Goal: Task Accomplishment & Management: Complete application form

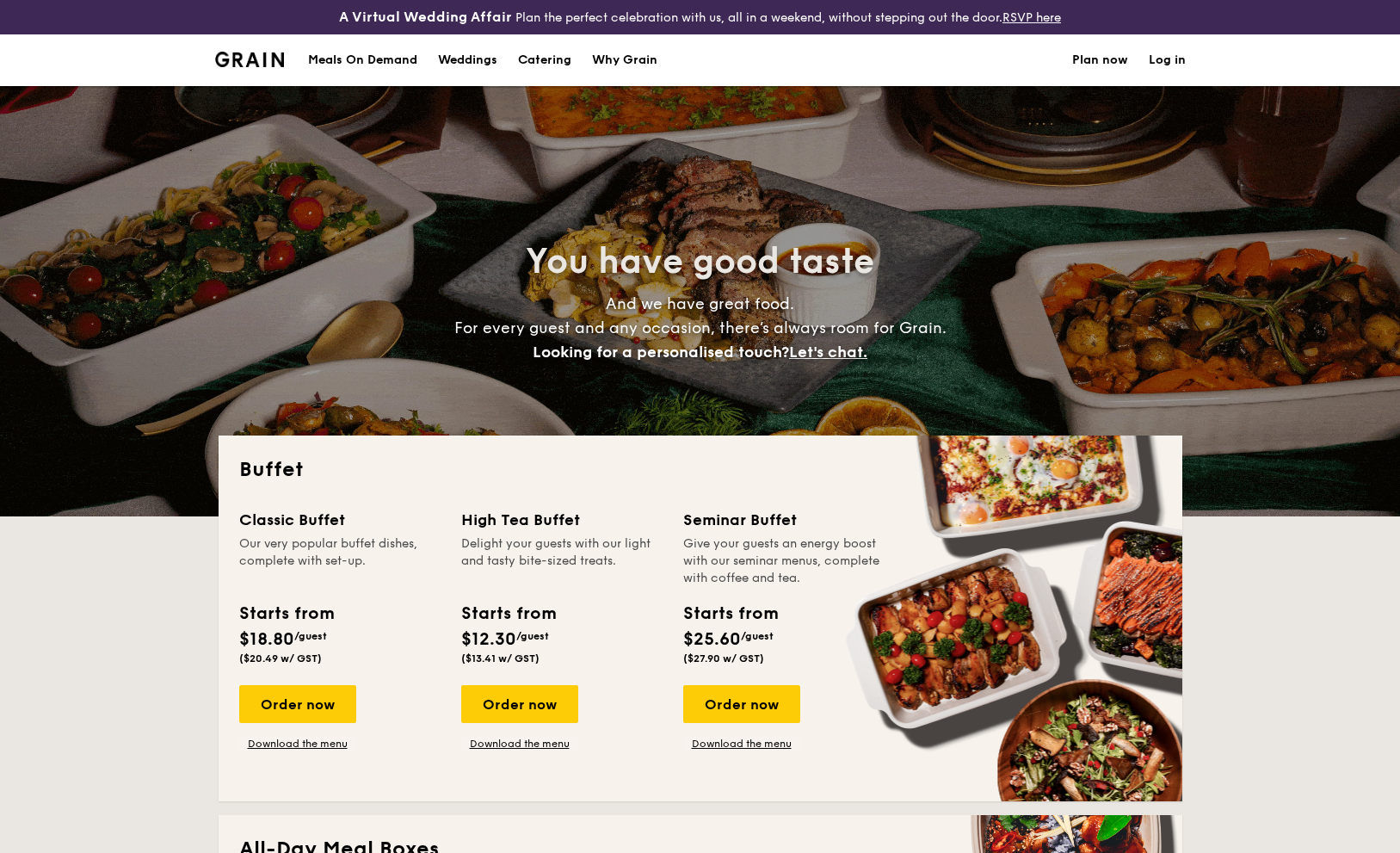
select select
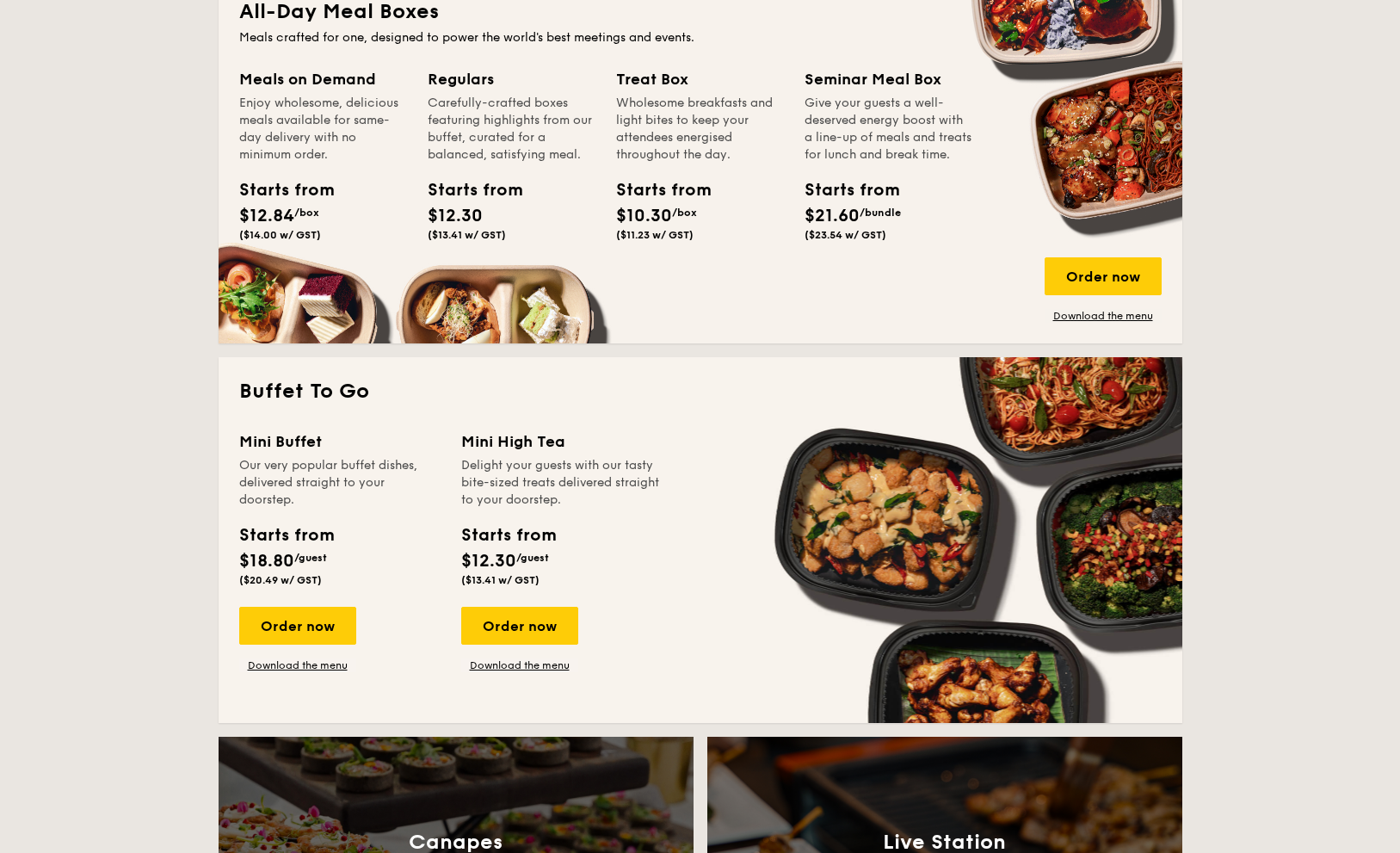
scroll to position [947, 0]
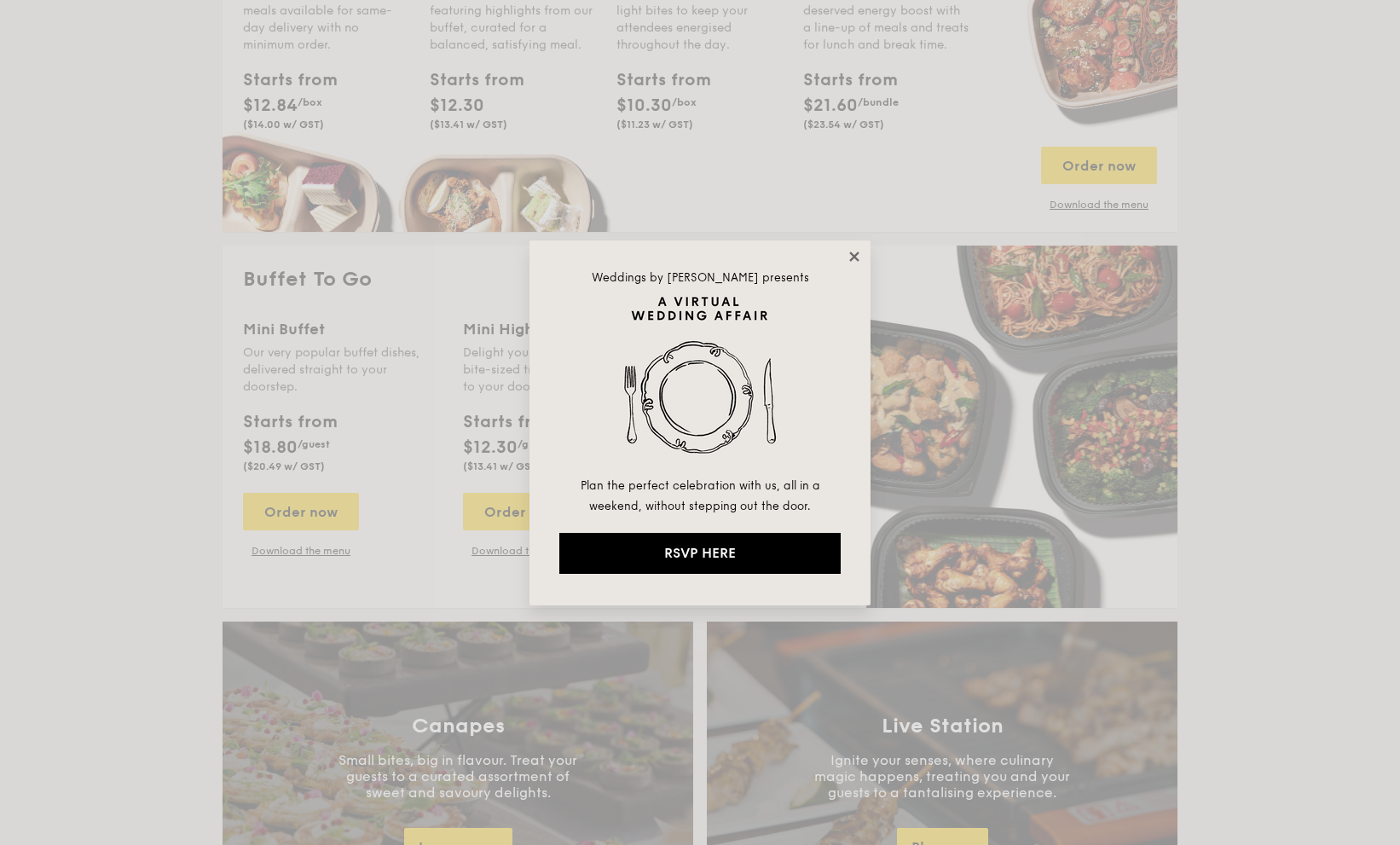
click at [857, 254] on icon at bounding box center [854, 256] width 10 height 10
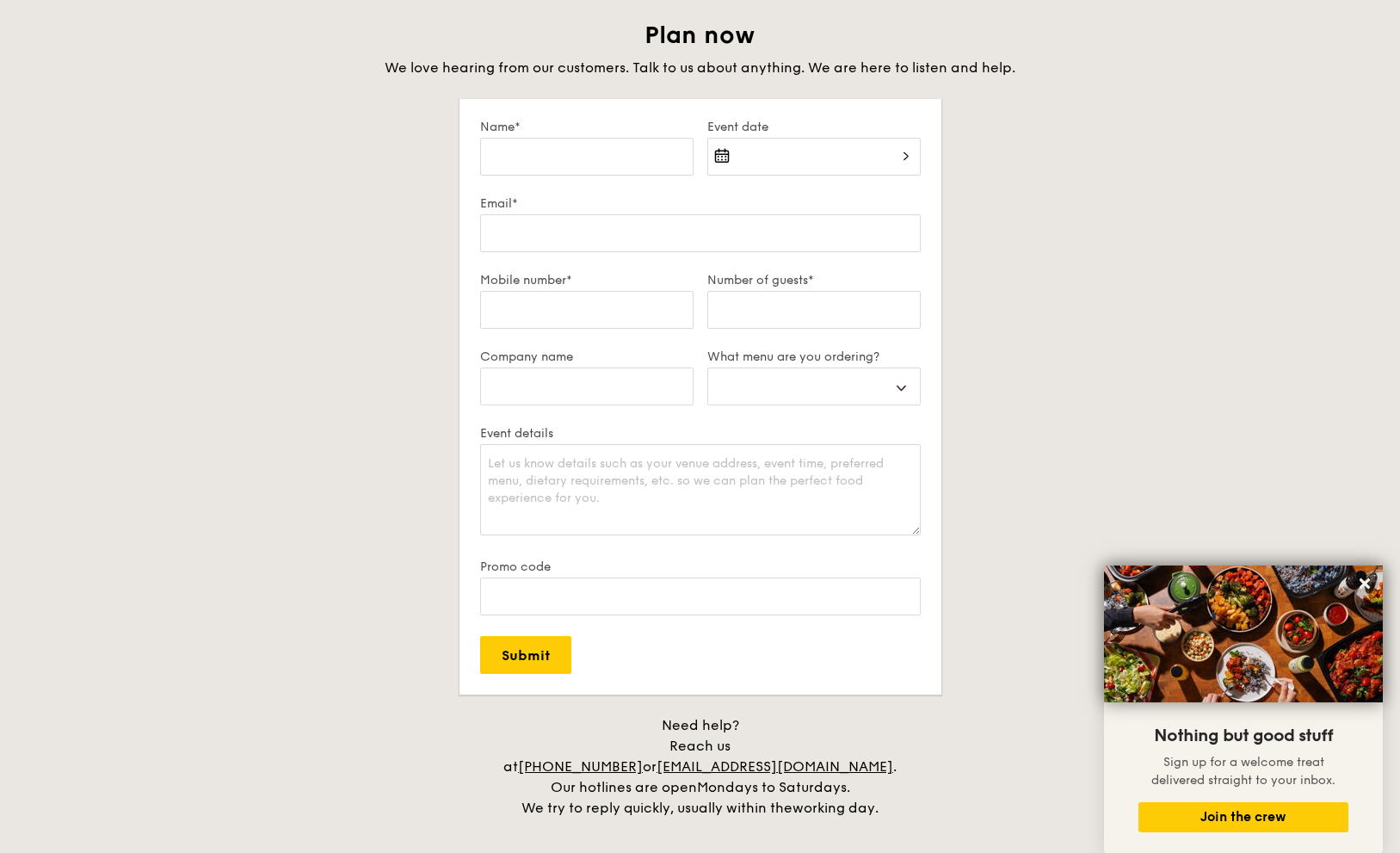
scroll to position [3355, 0]
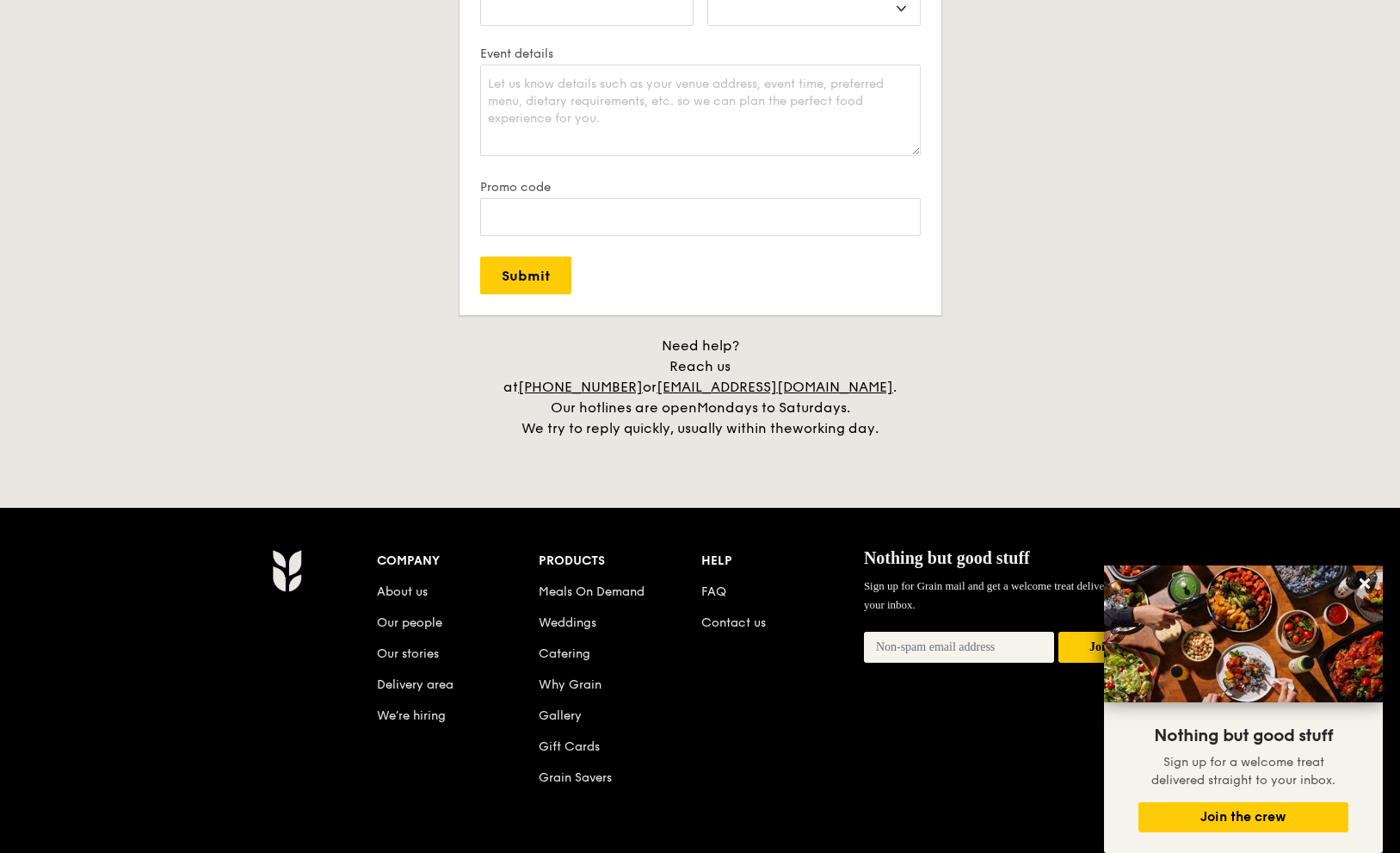
drag, startPoint x: 432, startPoint y: 432, endPoint x: 544, endPoint y: 408, distance: 114.5
drag, startPoint x: 897, startPoint y: 361, endPoint x: 716, endPoint y: 363, distance: 181.0
click at [716, 363] on div "Need help? Reach us at [PHONE_NUMBER] or [EMAIL_ADDRESS][DOMAIN_NAME] . Our hot…" at bounding box center [701, 387] width 431 height 104
copy div "[EMAIL_ADDRESS][DOMAIN_NAME] ."
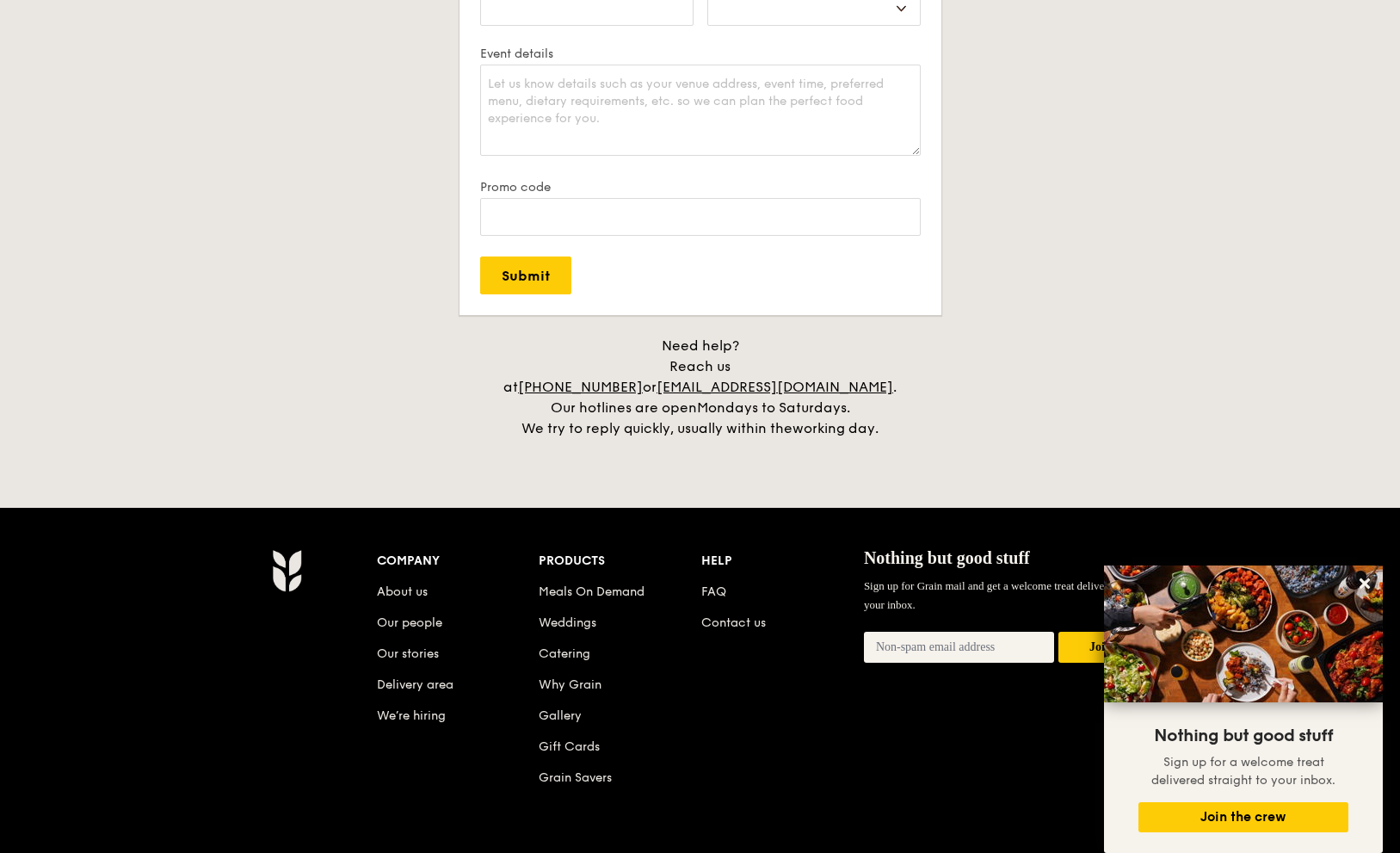
click at [376, 400] on h4 "Need help? Reach us at [PHONE_NUMBER] or [EMAIL_ADDRESS][DOMAIN_NAME] . Our hot…" at bounding box center [701, 387] width 964 height 104
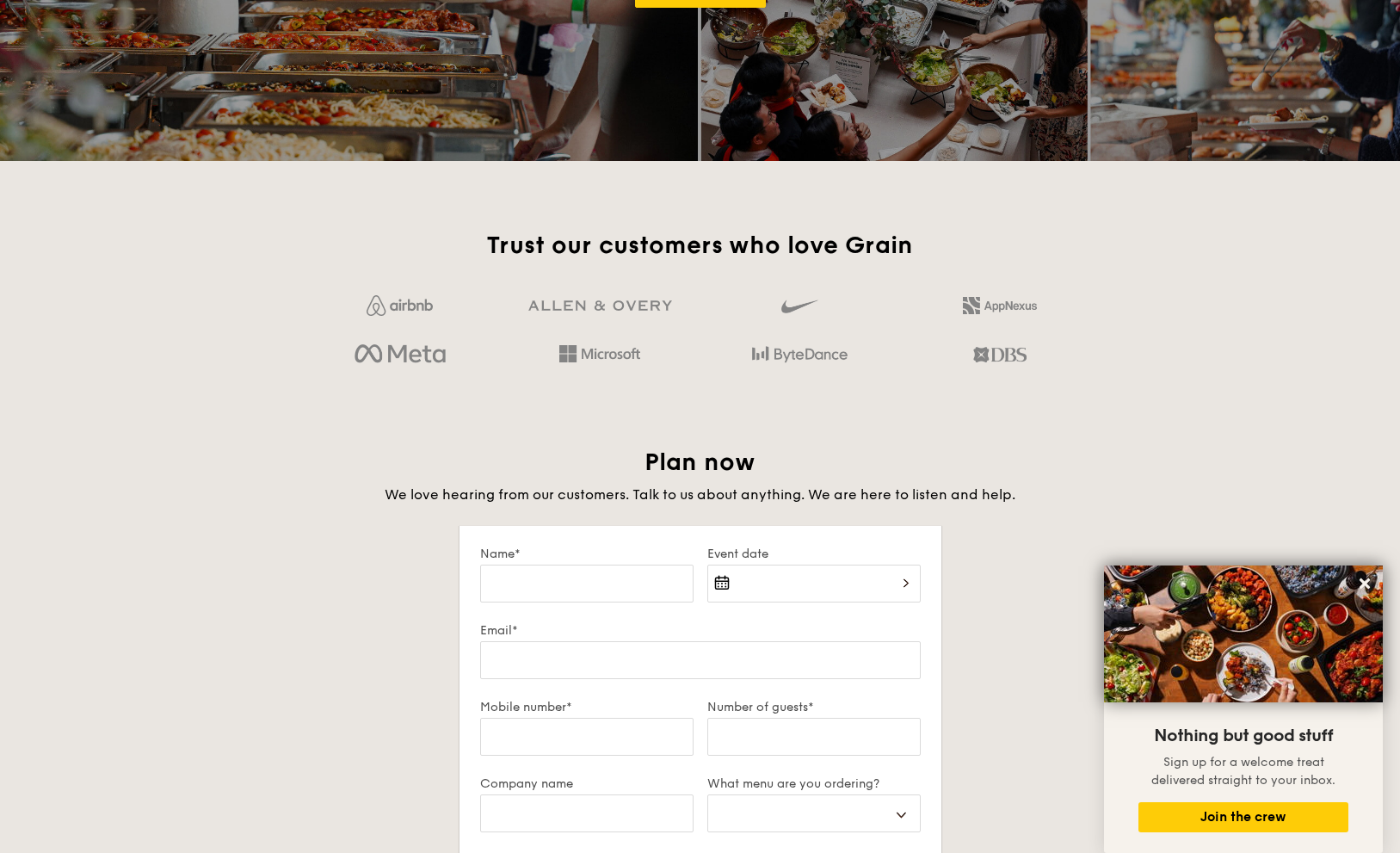
scroll to position [2754, 0]
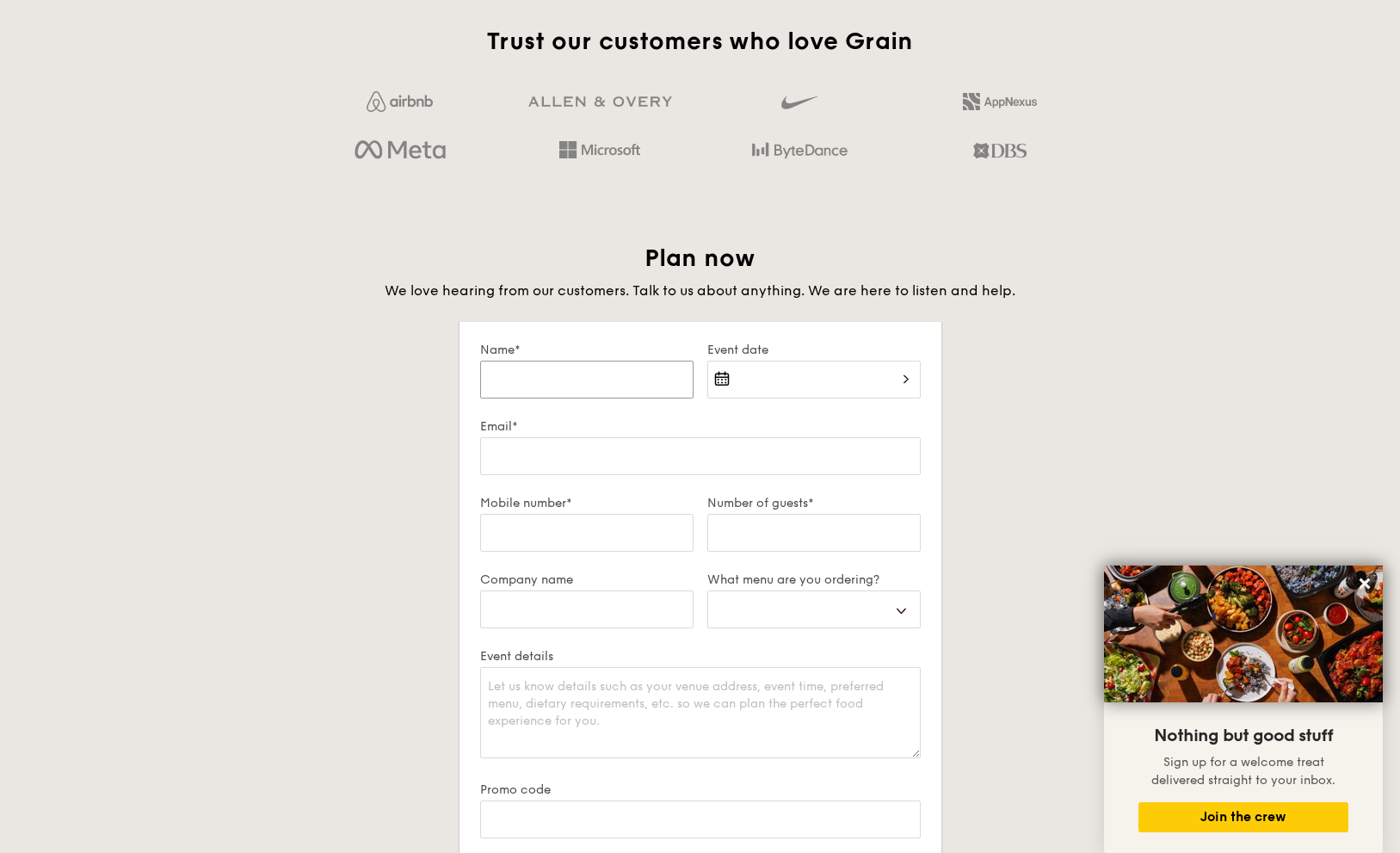
click at [559, 384] on input "Name*" at bounding box center [587, 379] width 214 height 38
type input "j"
select select
type input "ja"
select select
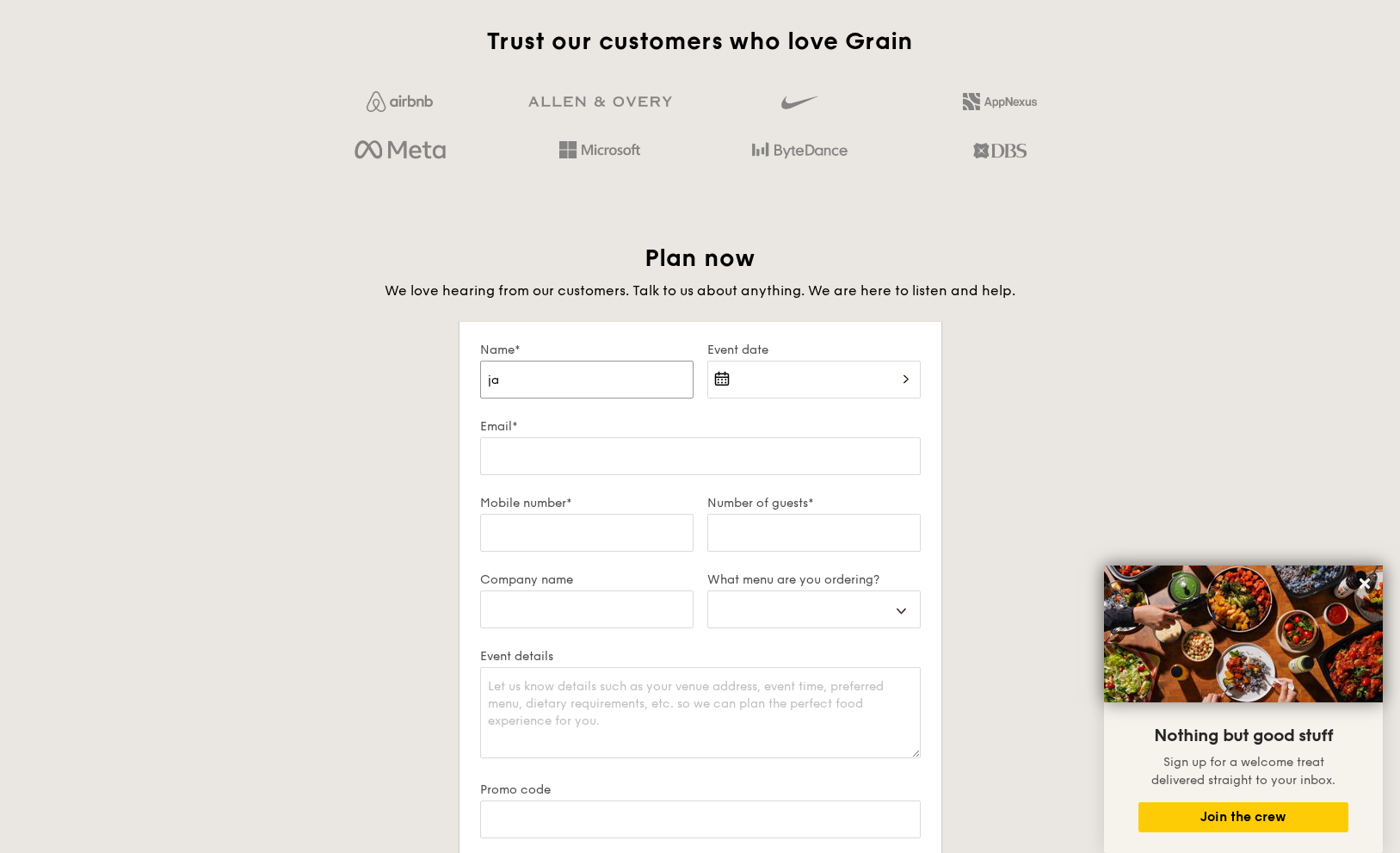
type input "j"
select select
type input "J"
select select
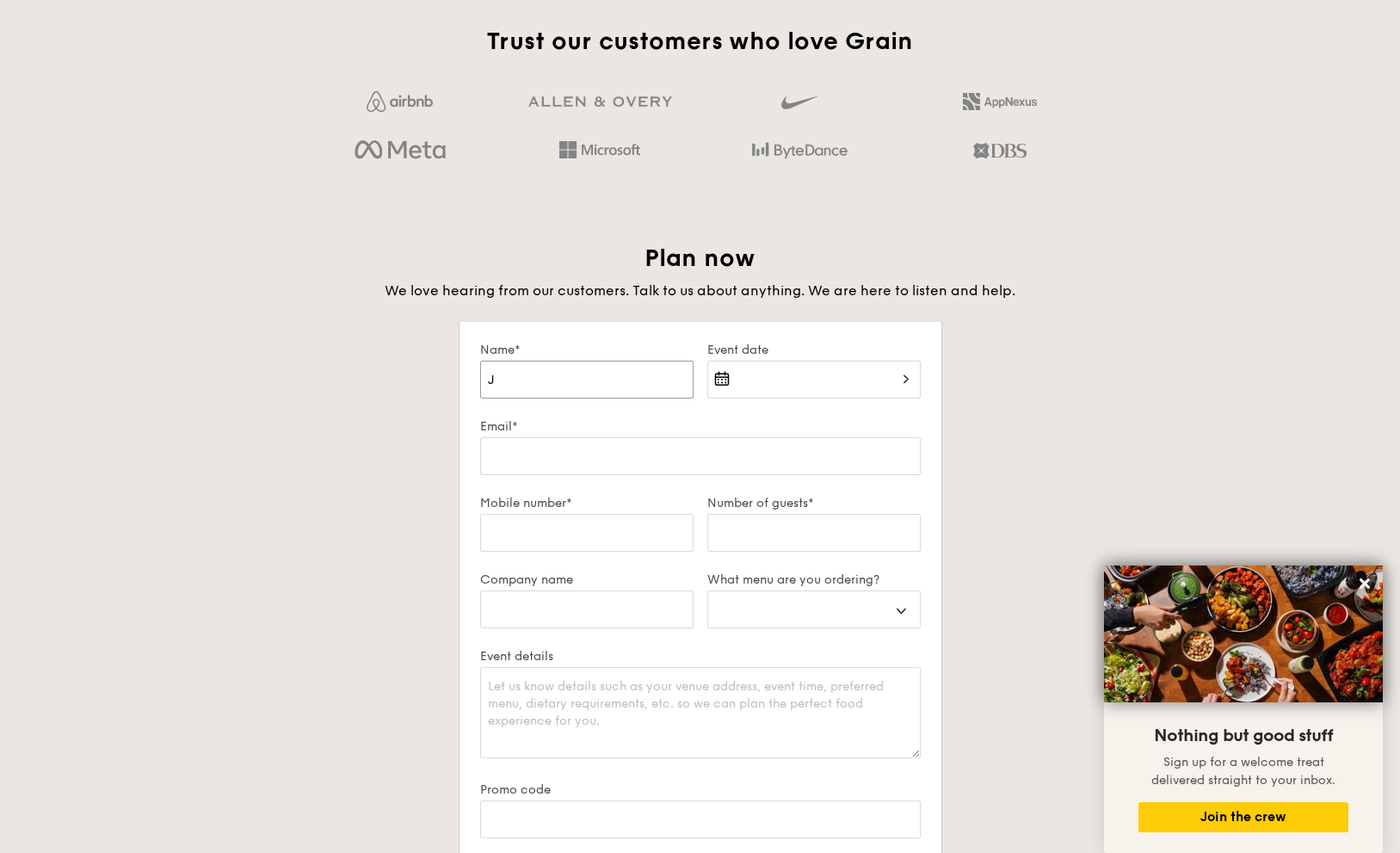
type input "[PERSON_NAME]"
select select
type input "Jac"
select select
type input "[PERSON_NAME]"
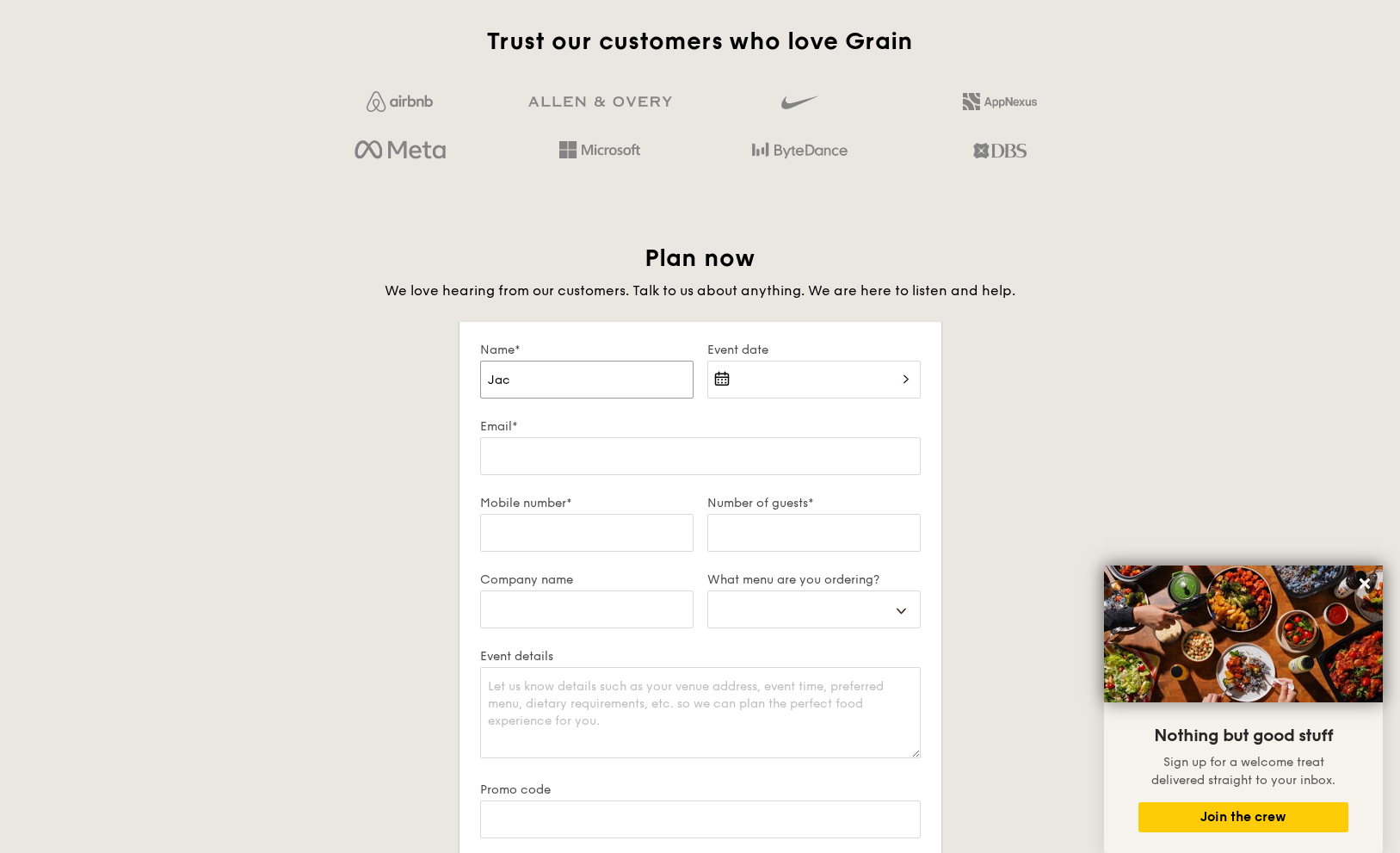
select select
type input "Jacin"
select select
type input "[PERSON_NAME]"
select select
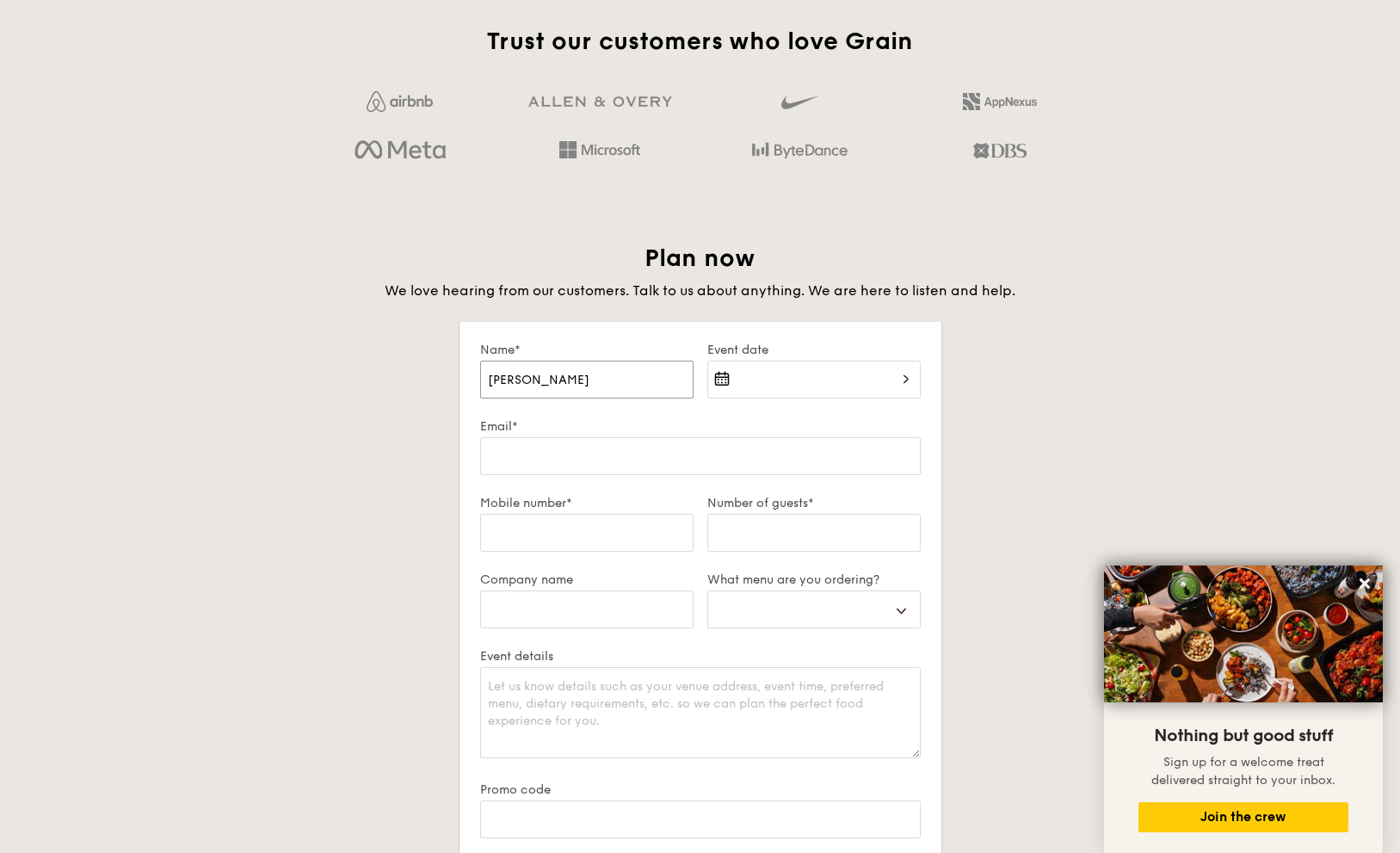
type input "[PERSON_NAME]"
select select
type input "[PERSON_NAME]"
type input "97902052"
select select
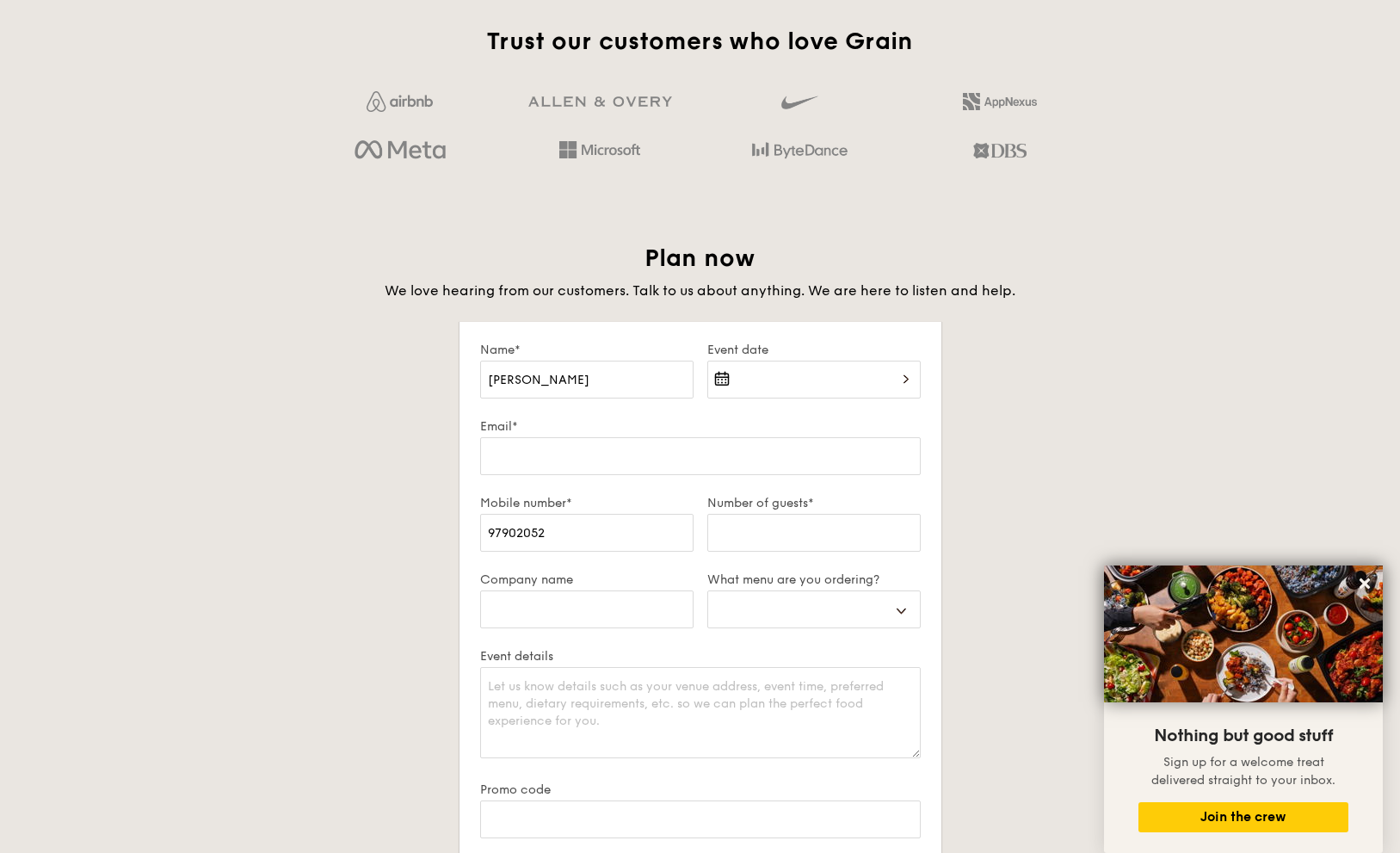
click at [752, 382] on div at bounding box center [813, 390] width 214 height 58
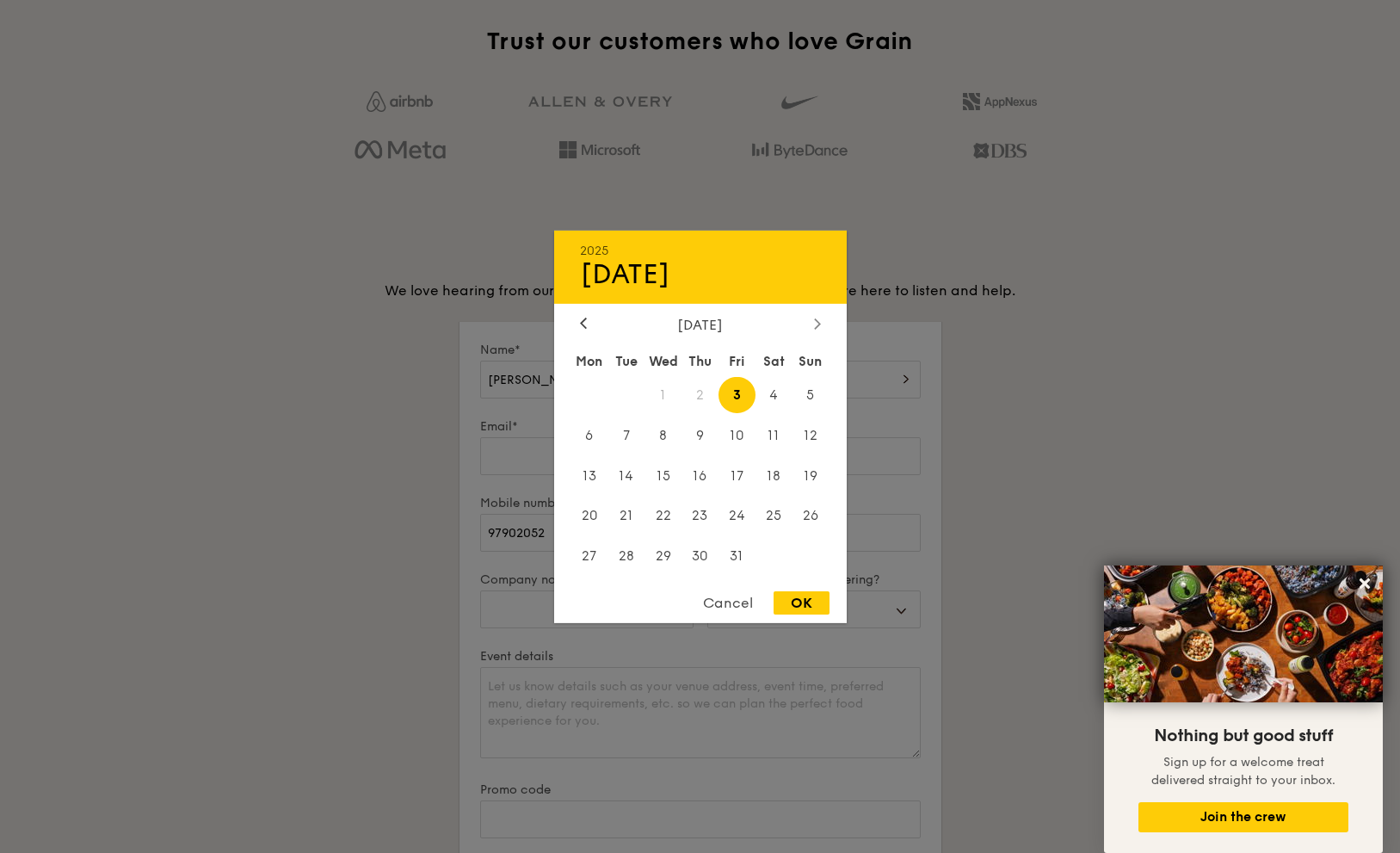
drag, startPoint x: 797, startPoint y: 324, endPoint x: 813, endPoint y: 323, distance: 16.0
click at [797, 324] on div "[DATE]" at bounding box center [701, 324] width 241 height 16
click at [818, 323] on icon at bounding box center [818, 322] width 7 height 12
click at [663, 392] on span "3" at bounding box center [664, 395] width 37 height 37
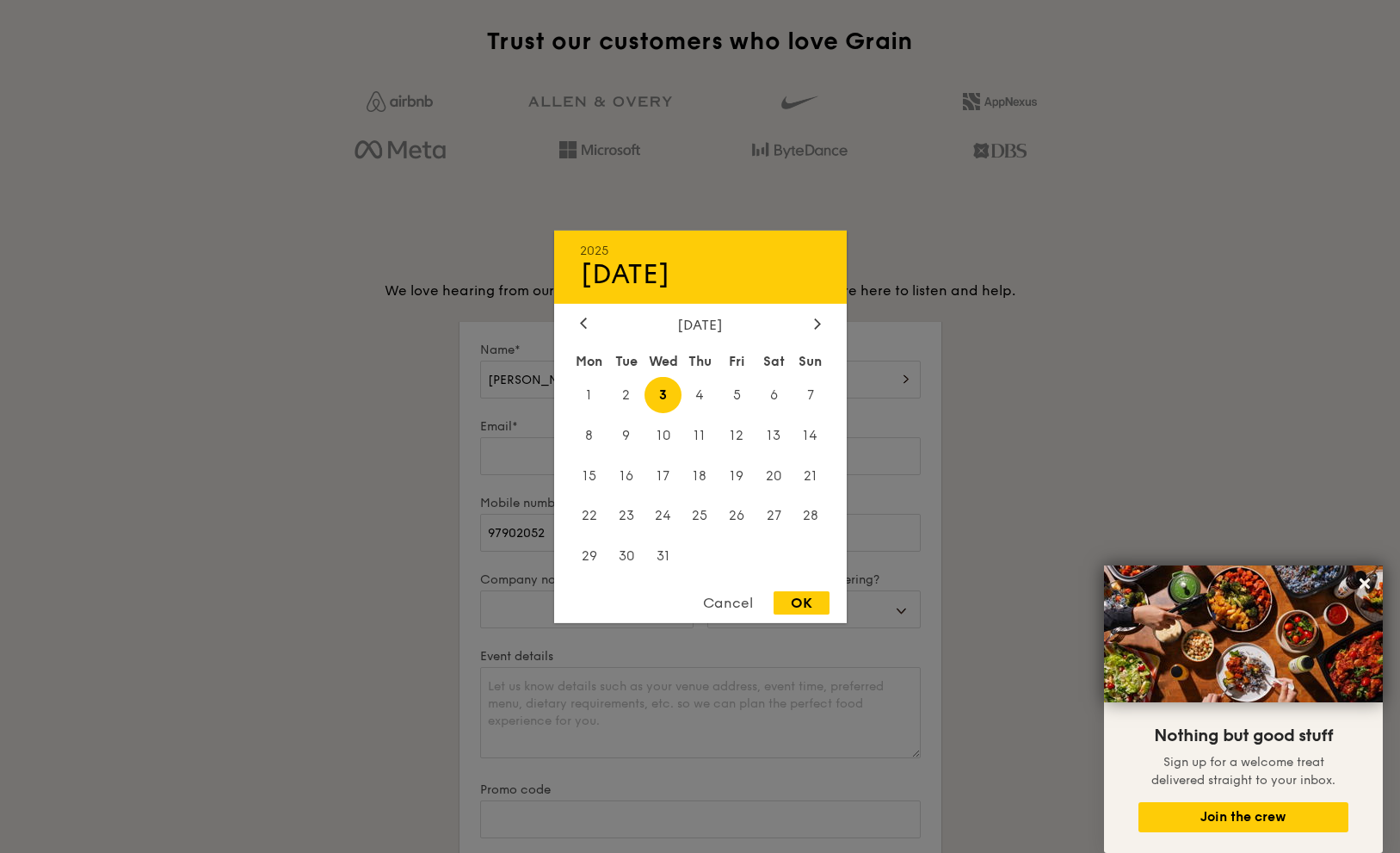
click at [789, 603] on div "OK" at bounding box center [801, 602] width 56 height 23
type input "[DATE]"
select select
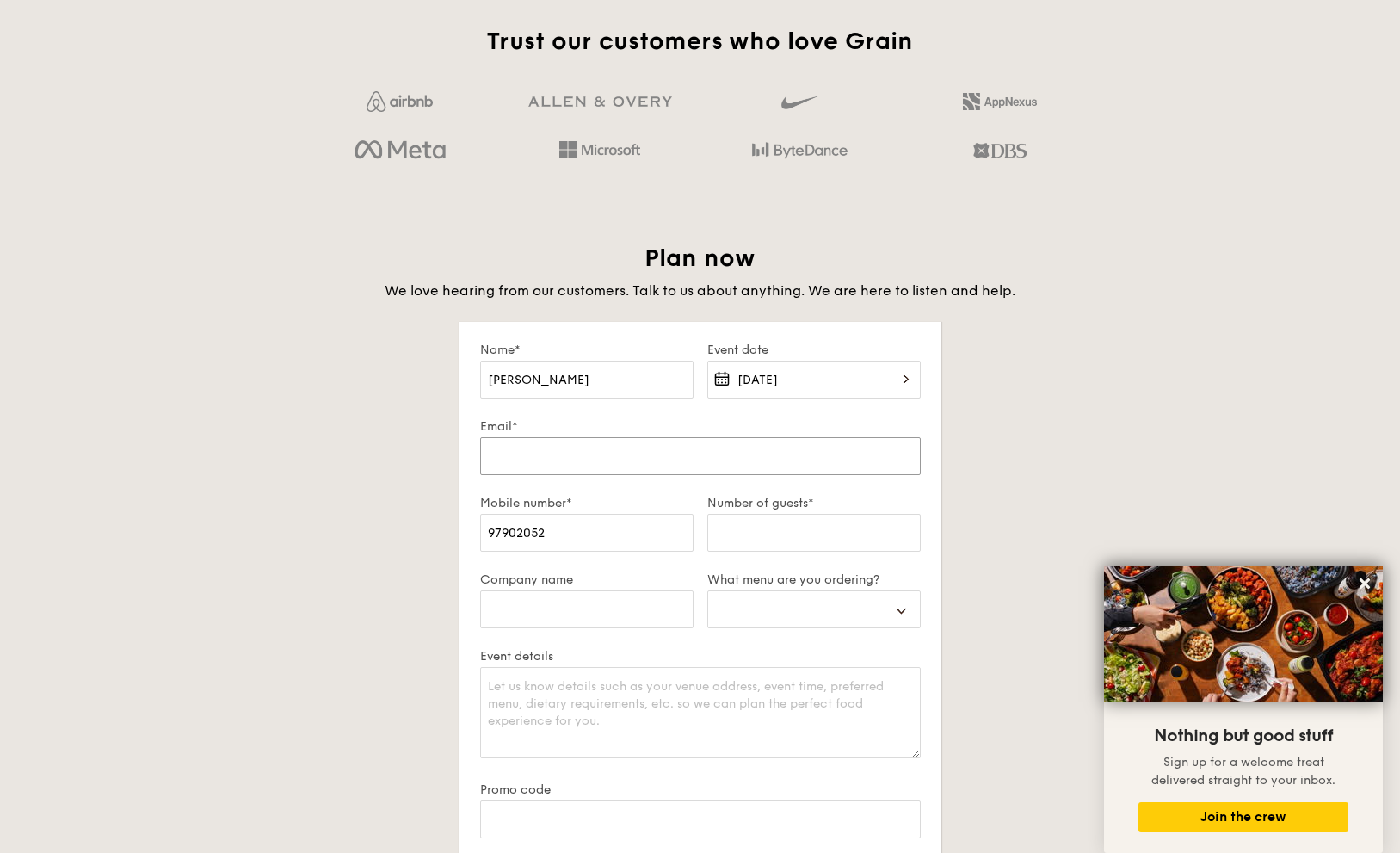
click at [557, 466] on input "Email*" at bounding box center [700, 455] width 440 height 38
type input "[PERSON_NAME][EMAIL_ADDRESS][DOMAIN_NAME]"
select select
click at [773, 528] on input "Number of guests*" at bounding box center [813, 532] width 214 height 38
type input "2"
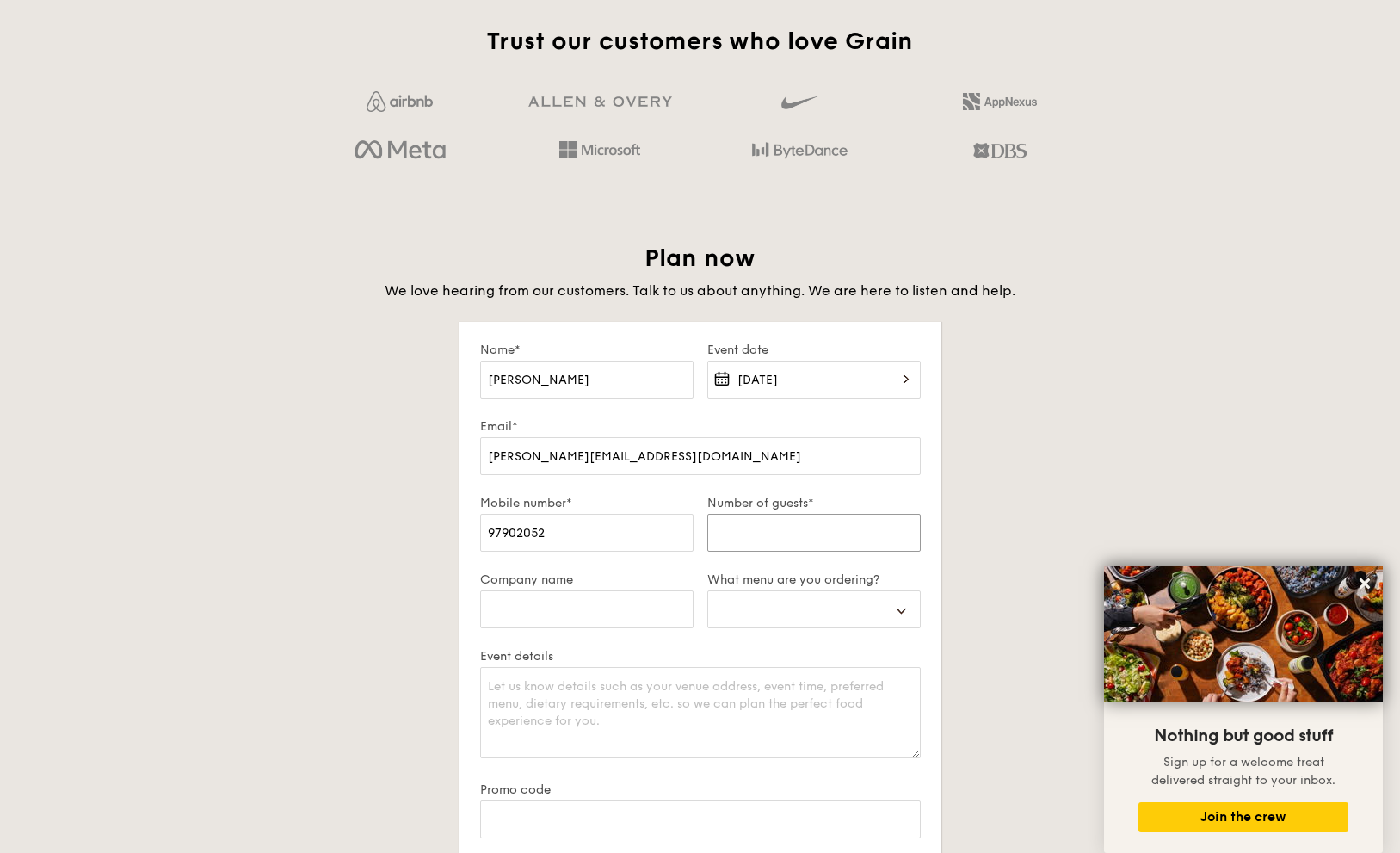
select select
type input "28"
select select
type input "280"
select select
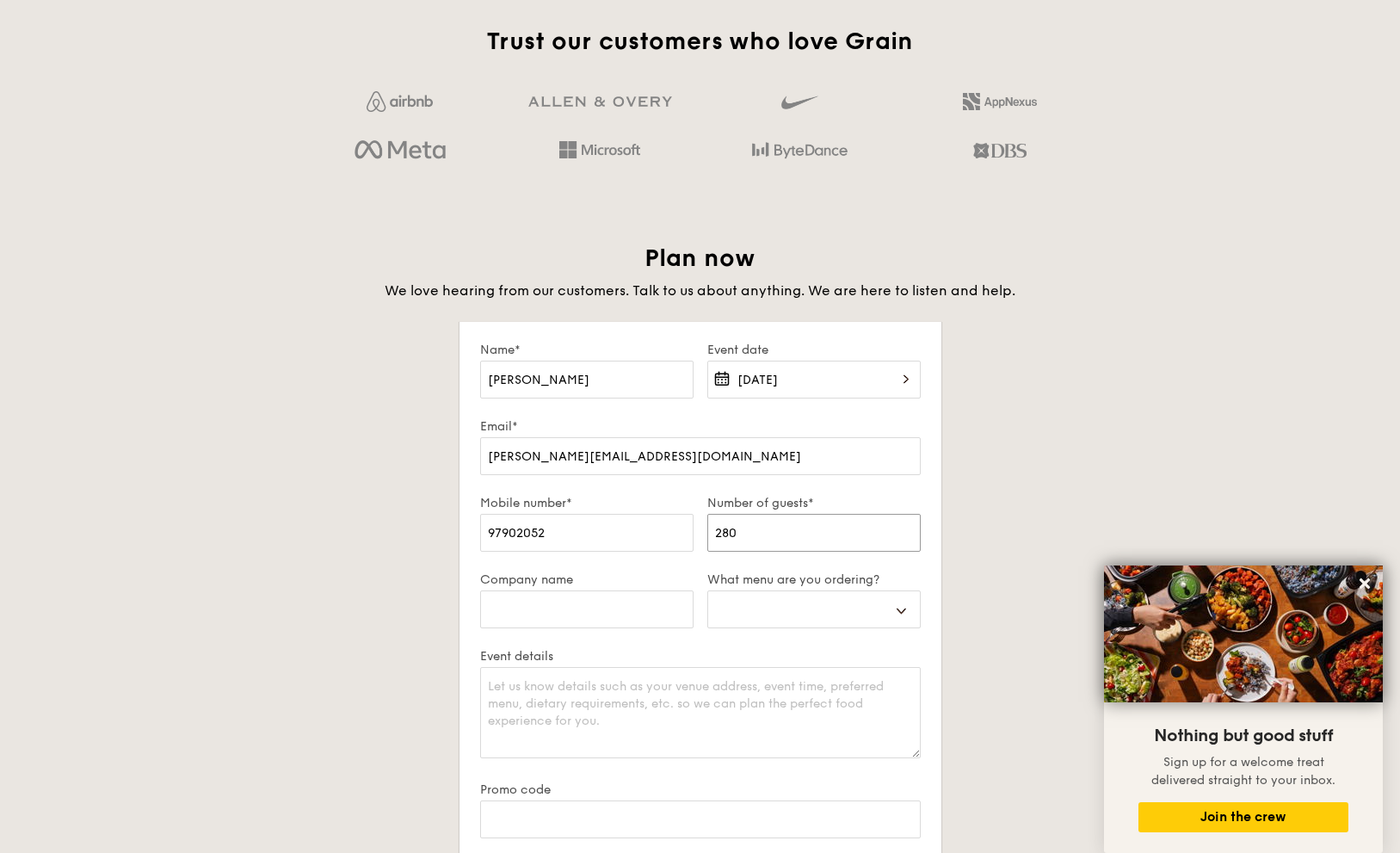
type input "280"
click at [565, 589] on div "Company name" at bounding box center [587, 610] width 227 height 76
click at [565, 615] on input "Company name" at bounding box center [587, 609] width 214 height 38
type input "E"
select select
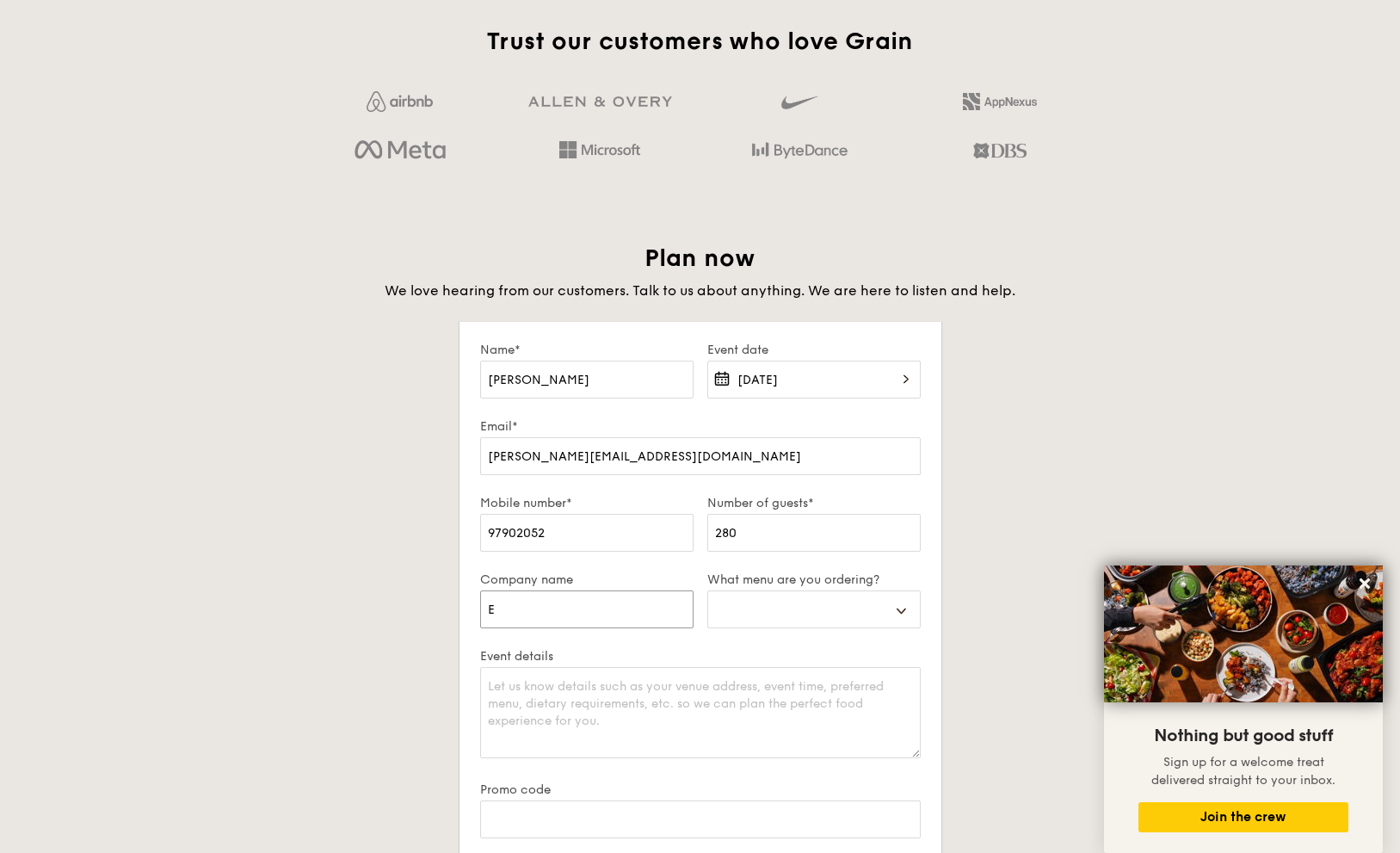
type input "Ea"
select select
type input "Eas"
select select
type input "East"
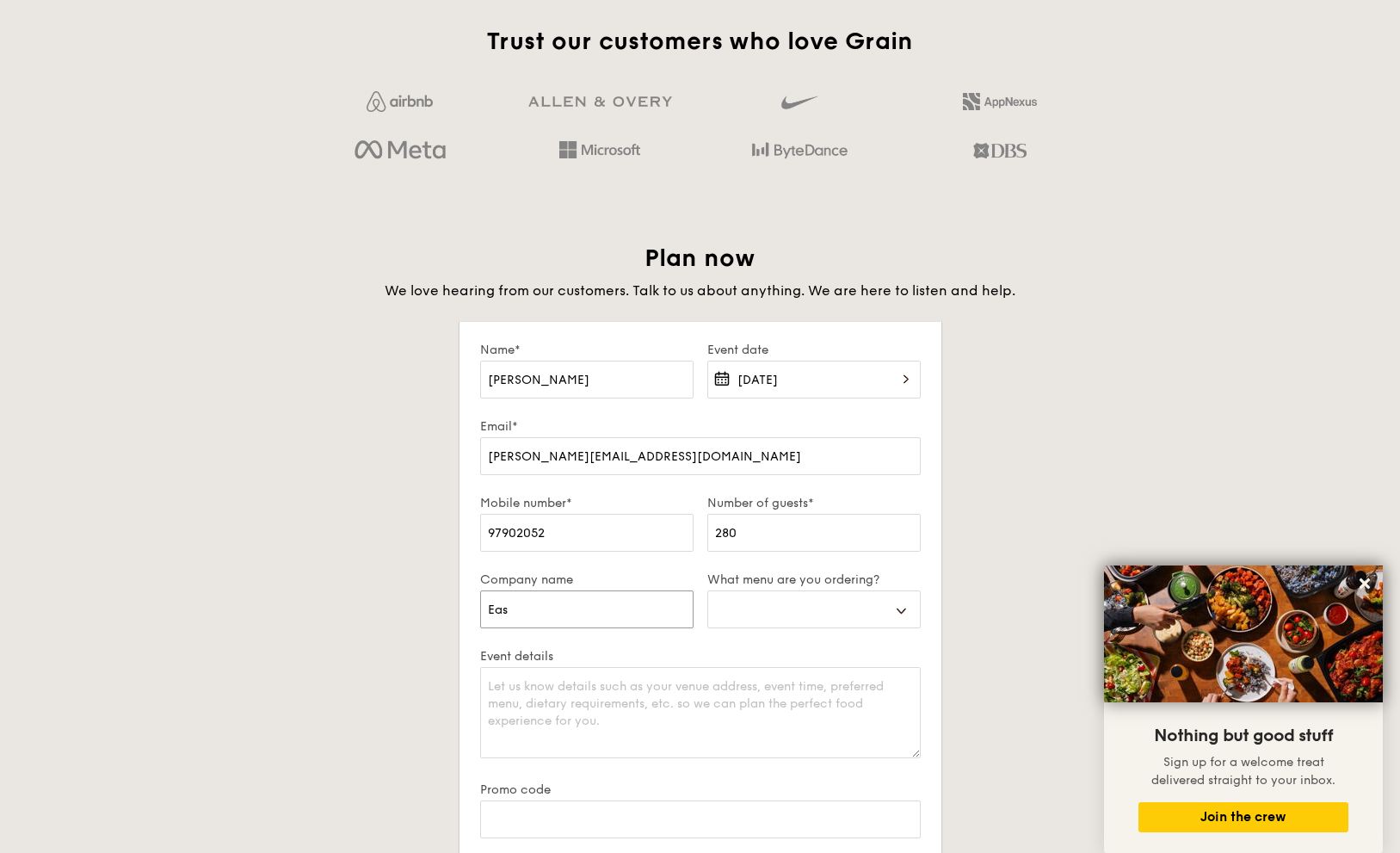
select select
type input "Easte"
select select
type input "[DATE]"
select select
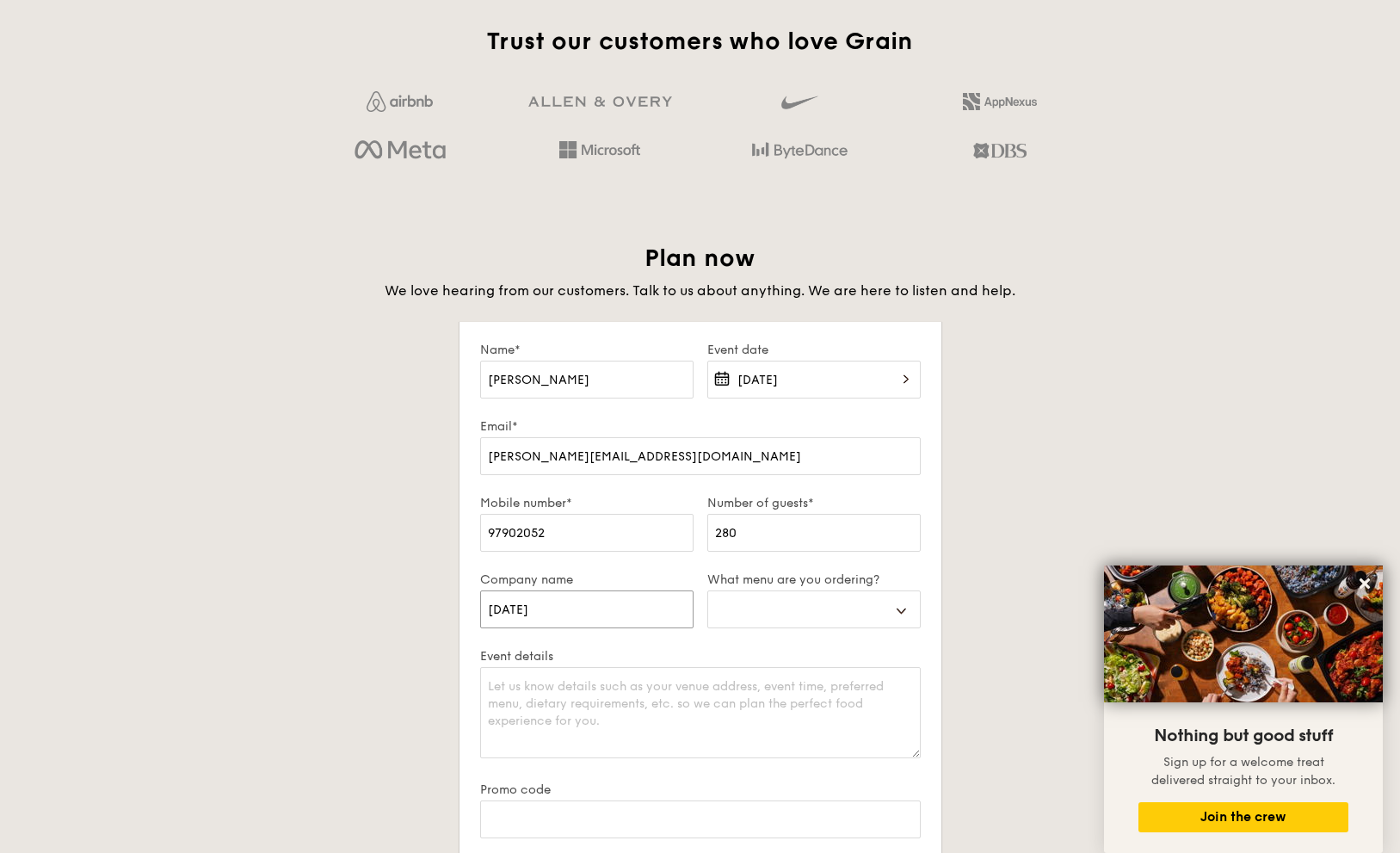
type input "Eastern"
select select
type input "Eastern"
select select
type input "Eastern P"
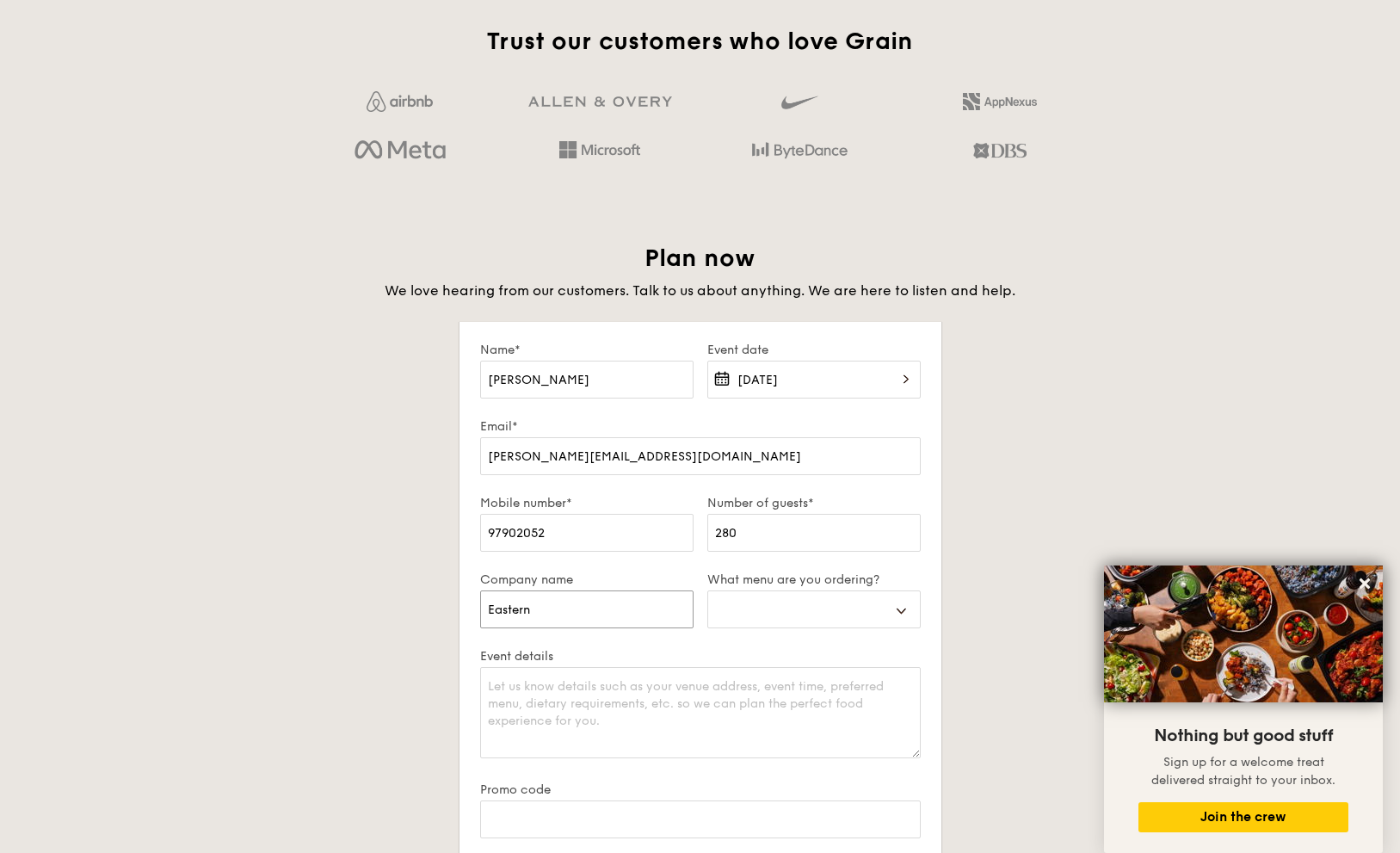
select select
type input "Eastern Pa"
select select
type input "Eastern Pac"
select select
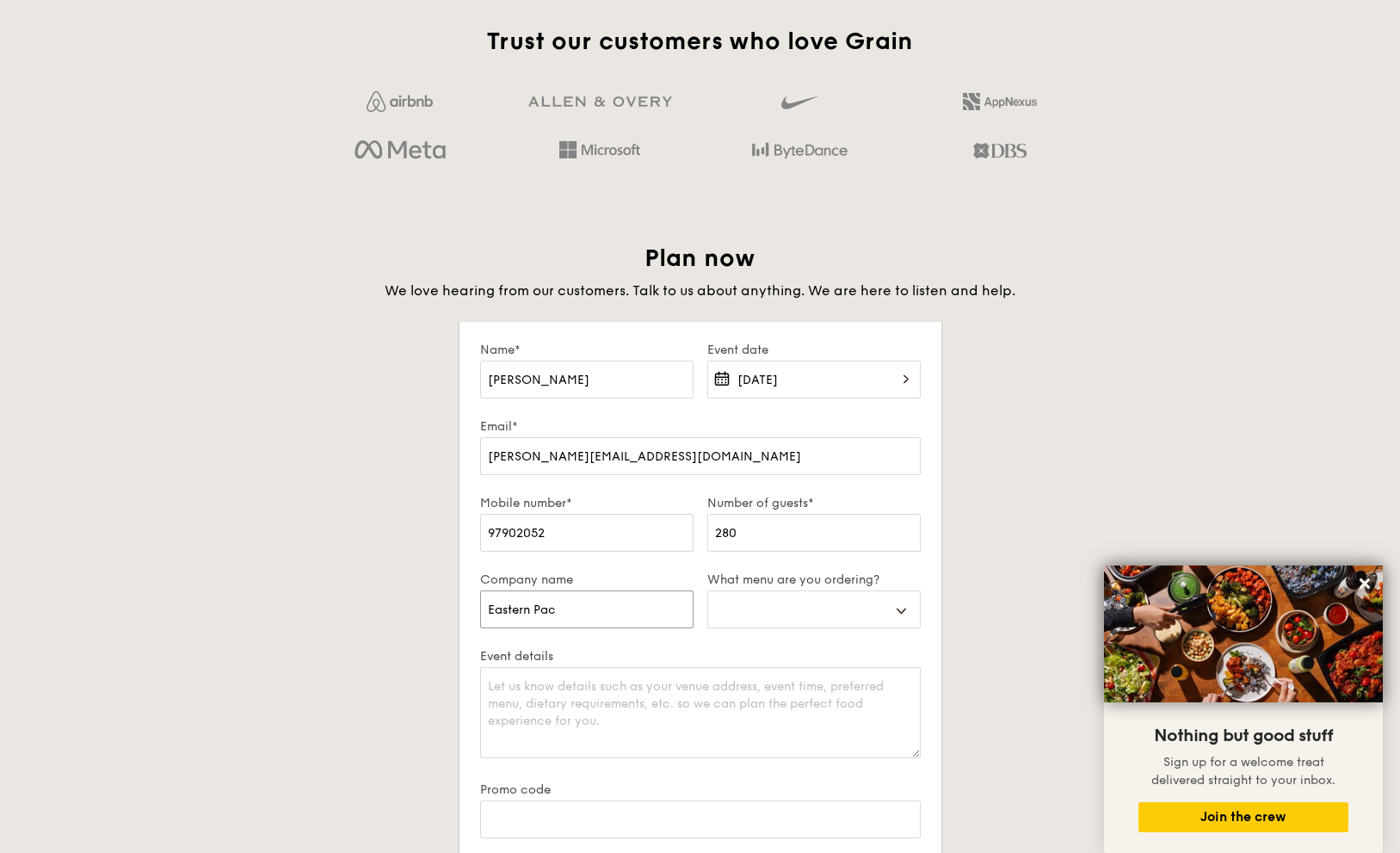
type input "Eastern Paci"
select select
type input "Eastern Pacif"
select select
type input "Eastern Pacifi"
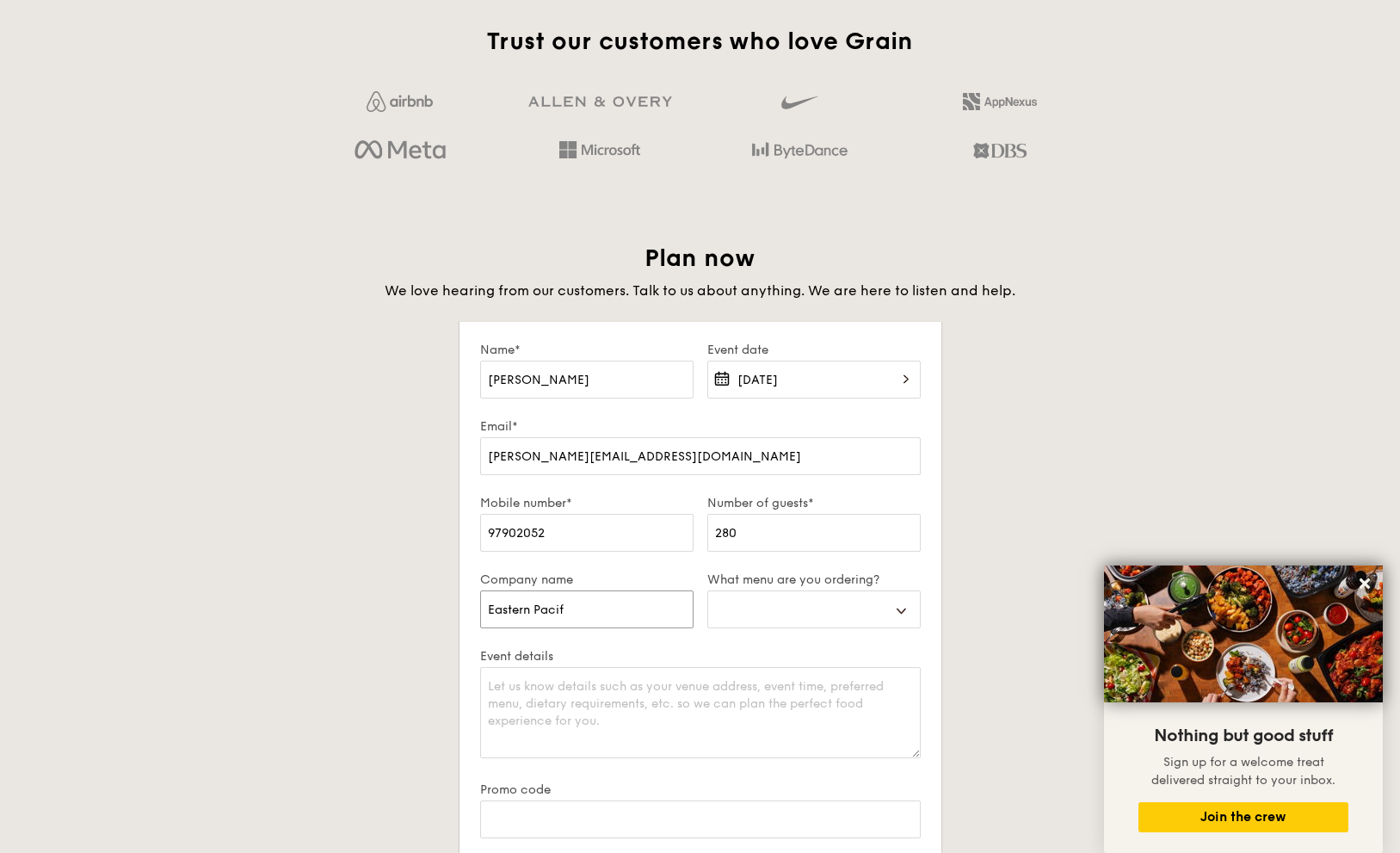
select select
type input "Eastern Pacific"
select select
type input "Eastern Pacific"
select select
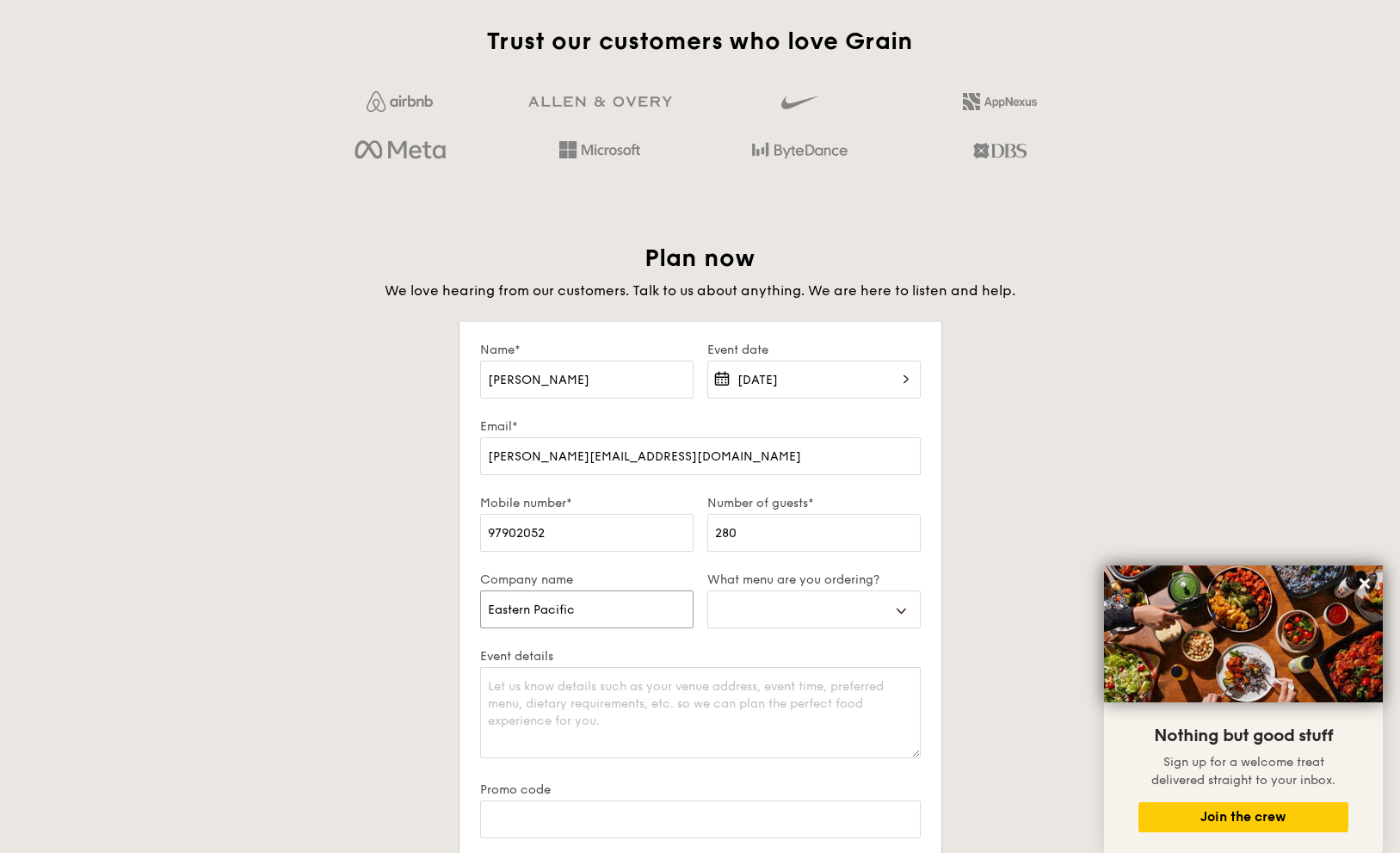
type input "Eastern Pacific S"
select select
type input "Eastern Pacific Sh"
select select
type input "Eastern Pacific Shi"
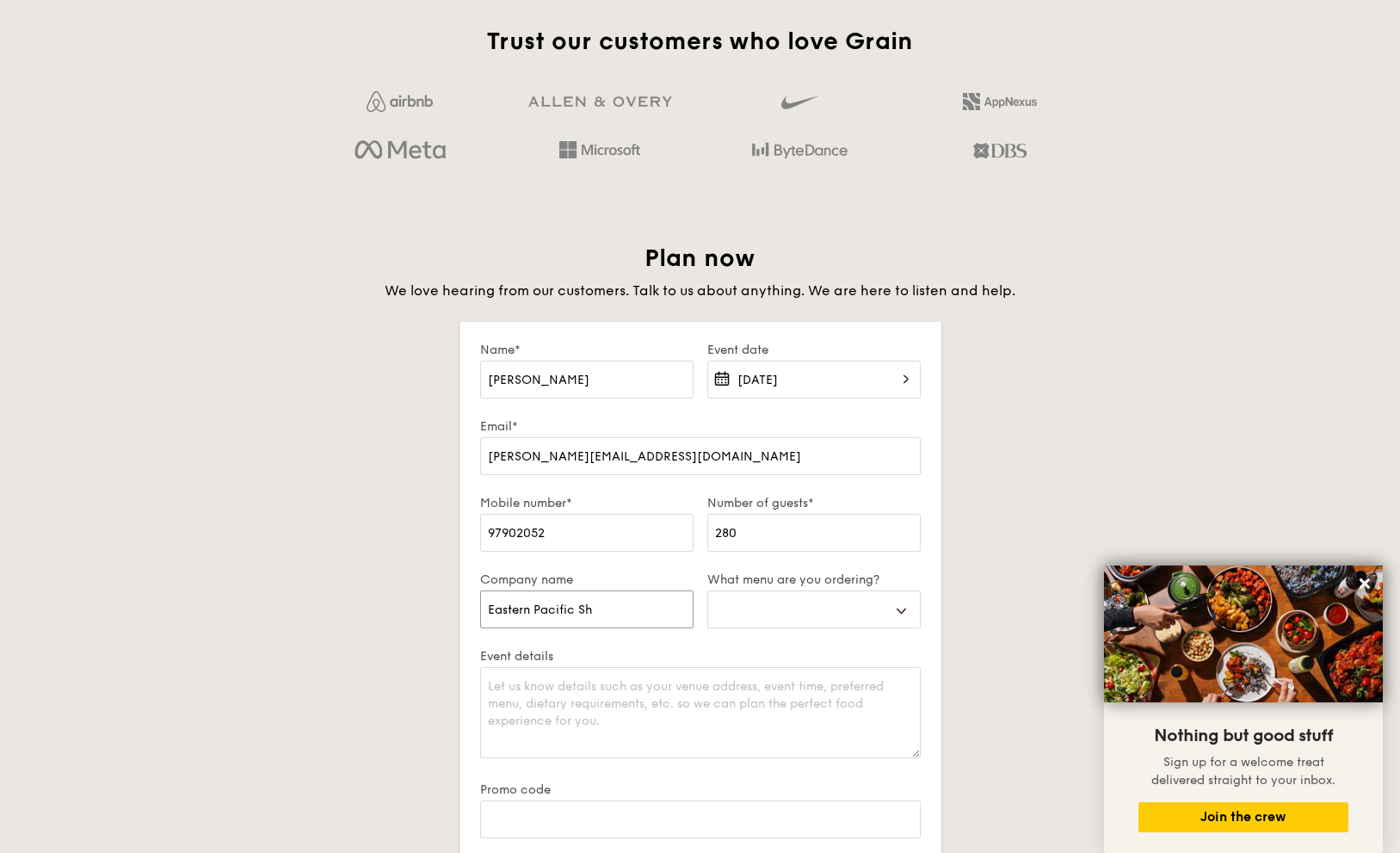
select select
type input "Eastern Pacific Ship"
select select
type input "Eastern Pacific [PERSON_NAME]"
select select
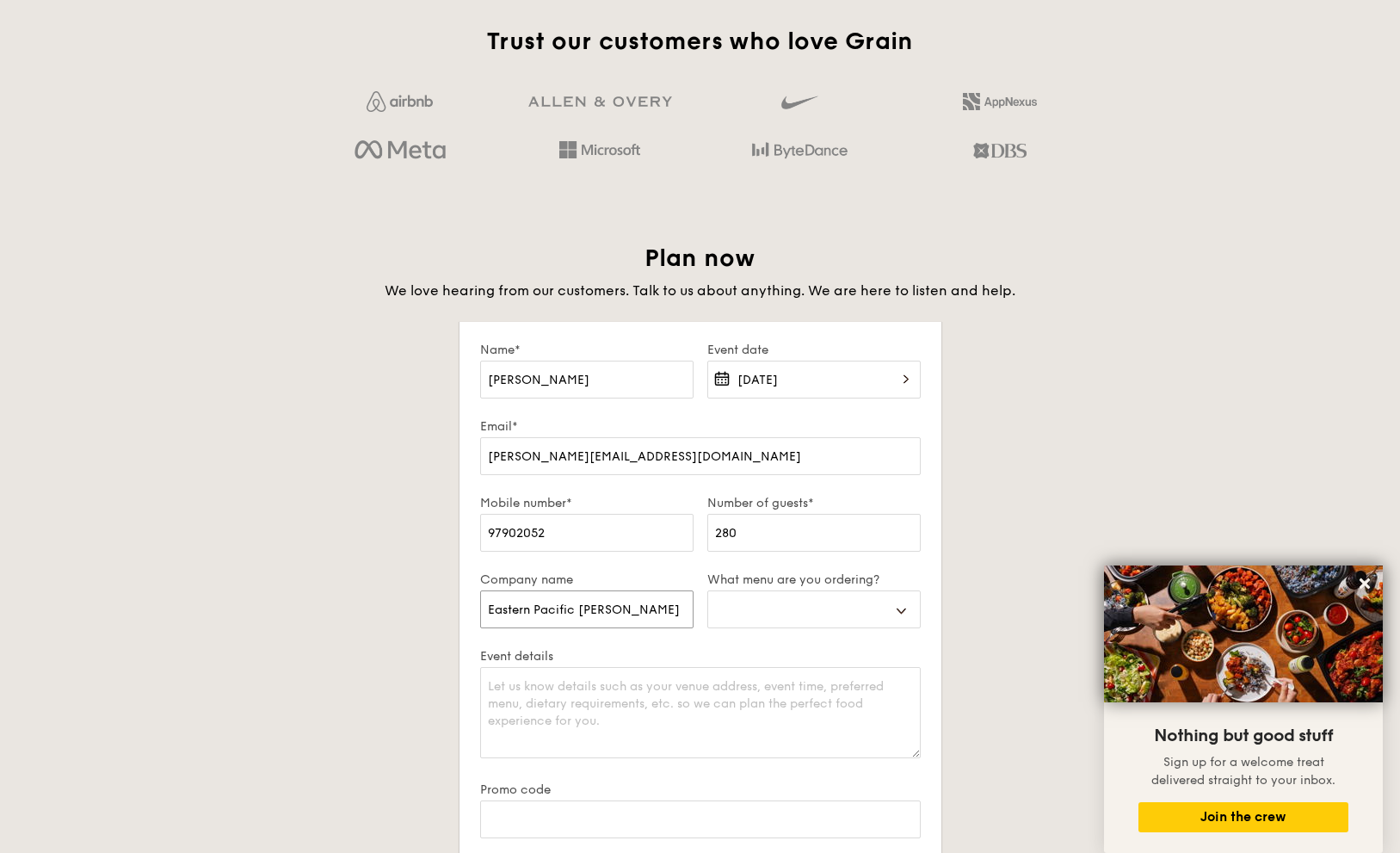
type input "Eastern Pacific Shippi"
select select
type input "Eastern Pacific Shippin"
select select
type input "Eastern Pacific Shipping"
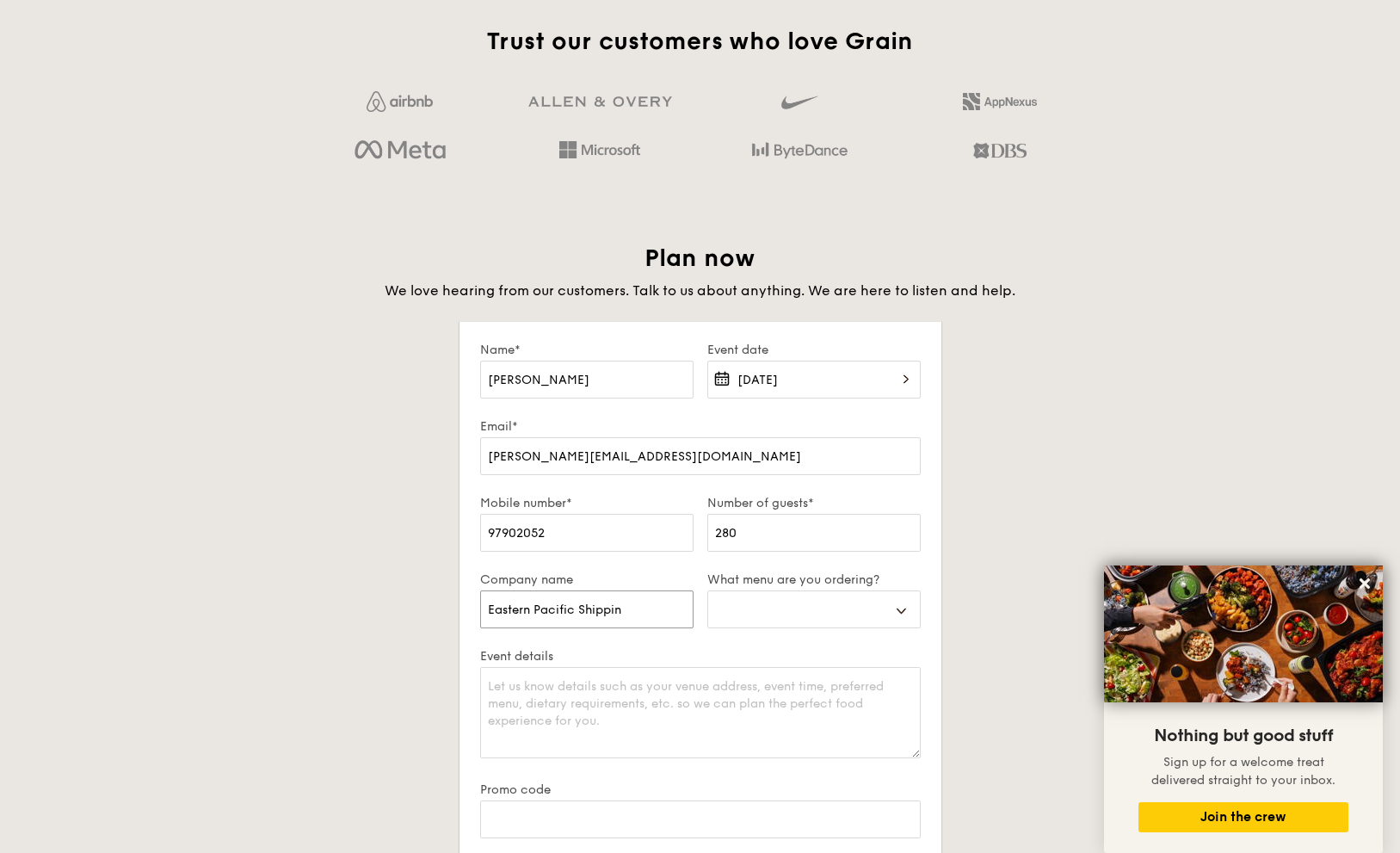
select select
type input "Eastern Pacific Shipping"
click at [807, 615] on select "Buffet Mini Buffet High Tea Canapés Meal Boxes Wedding" at bounding box center [813, 609] width 214 height 38
select select "buffet"
click at [707, 590] on select "Buffet Mini Buffet High Tea Canapés Meal Boxes Wedding" at bounding box center [813, 609] width 214 height 38
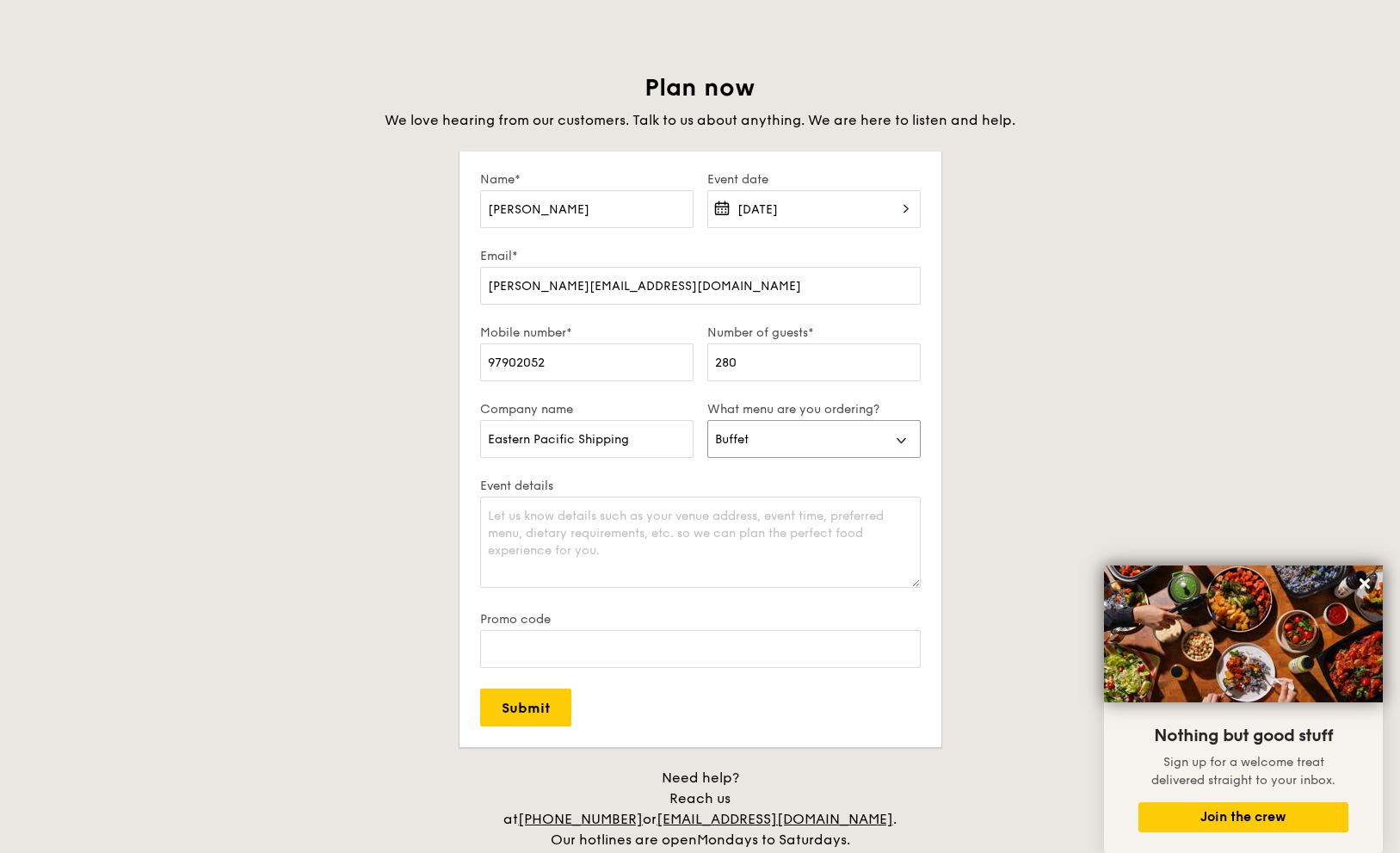
scroll to position [2926, 0]
click at [564, 517] on textarea "Event details" at bounding box center [700, 540] width 440 height 91
click at [493, 276] on input "[PERSON_NAME][EMAIL_ADDRESS][DOMAIN_NAME]" at bounding box center [700, 283] width 440 height 38
type input "[PERSON_NAME][EMAIL_ADDRESS][DOMAIN_NAME]"
click at [531, 530] on textarea "Event details" at bounding box center [700, 540] width 440 height 91
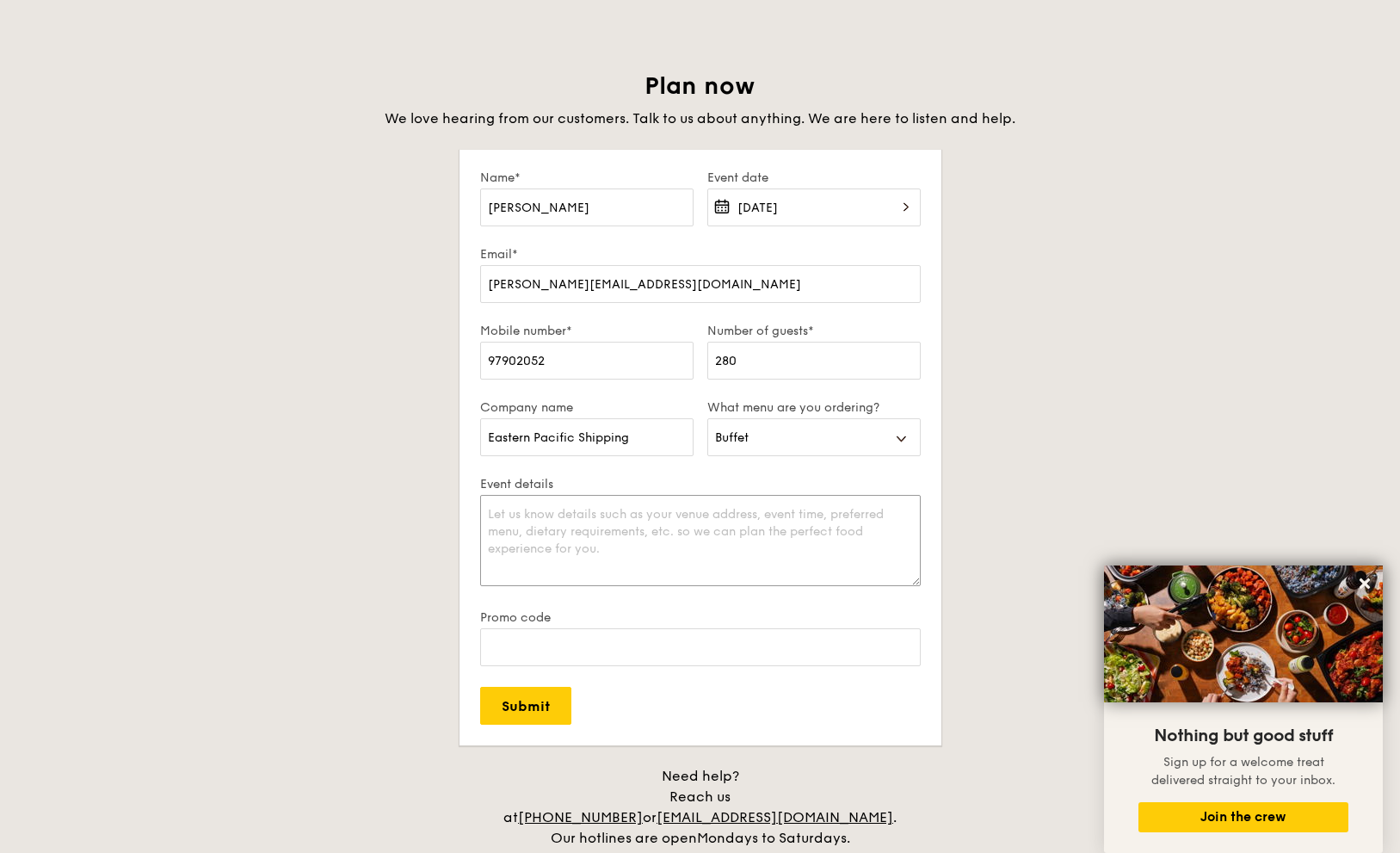
type textarea "D"
type textarea "T"
type textarea "E"
click at [568, 555] on textarea "- Event Time: 12pm - 2pm (buffet to be set up by 11.30pm, tear down at 3pm) - A…" at bounding box center [700, 540] width 440 height 91
paste textarea "[STREET_ADDRESS]"
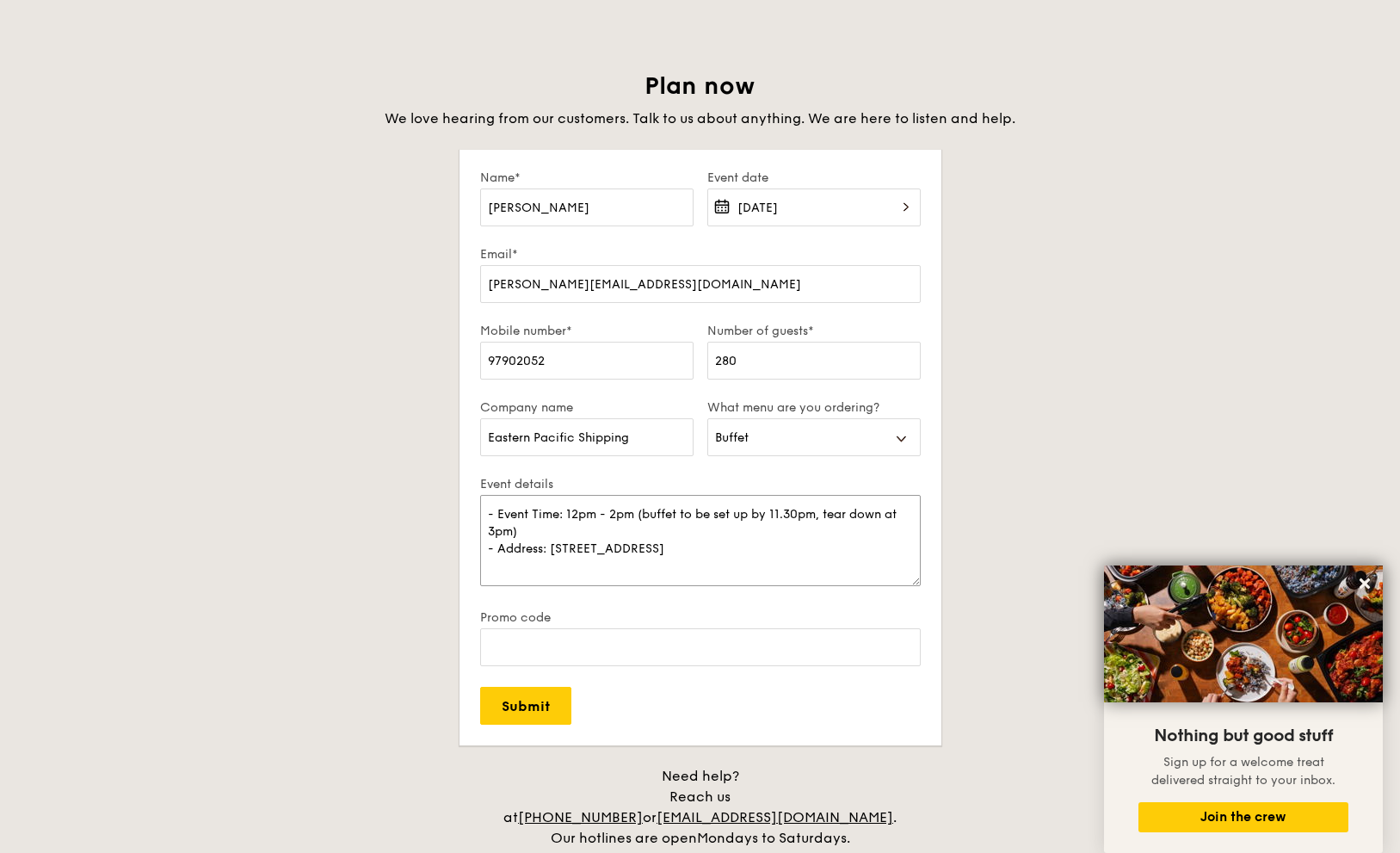
click at [682, 550] on textarea "- Event Time: 12pm - 2pm (buffet to be set up by 11.30pm, tear down at 3pm) - A…" at bounding box center [700, 540] width 440 height 91
click at [604, 545] on textarea "- Event Time: 12pm - 2pm (buffet to be set up by 11.30pm, tear down at 3pm) - A…" at bounding box center [700, 540] width 440 height 91
click at [643, 542] on textarea "- Event Time: 12pm - 2pm (buffet to be set up by 11.30pm, tear down at 3pm) - A…" at bounding box center [700, 540] width 440 height 91
type textarea "- Event Time: 12pm - 2pm (buffet to be set up by 11.30pm, tear down at 3pm) - A…"
click at [536, 713] on input "Submit" at bounding box center [525, 705] width 91 height 38
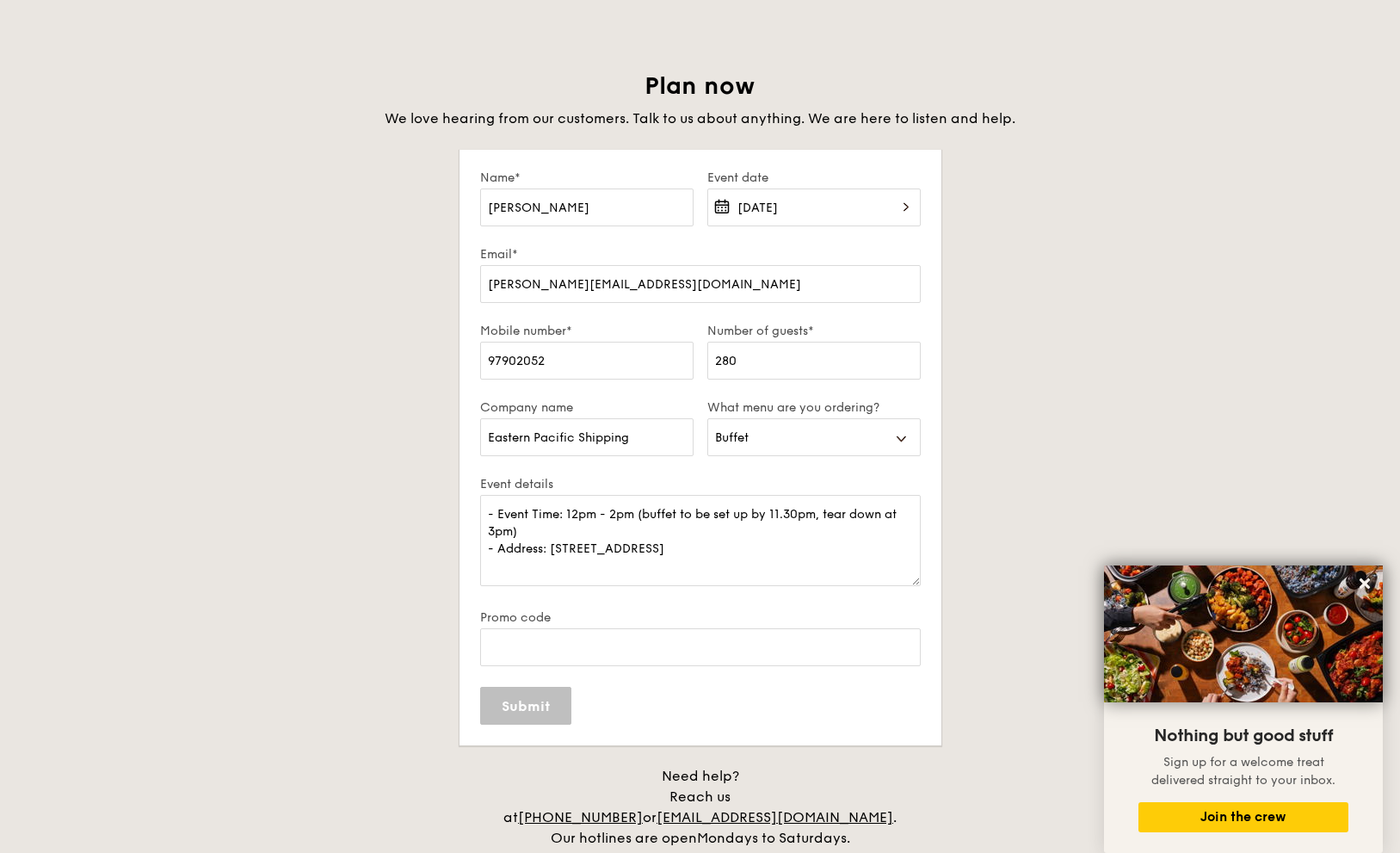
select select
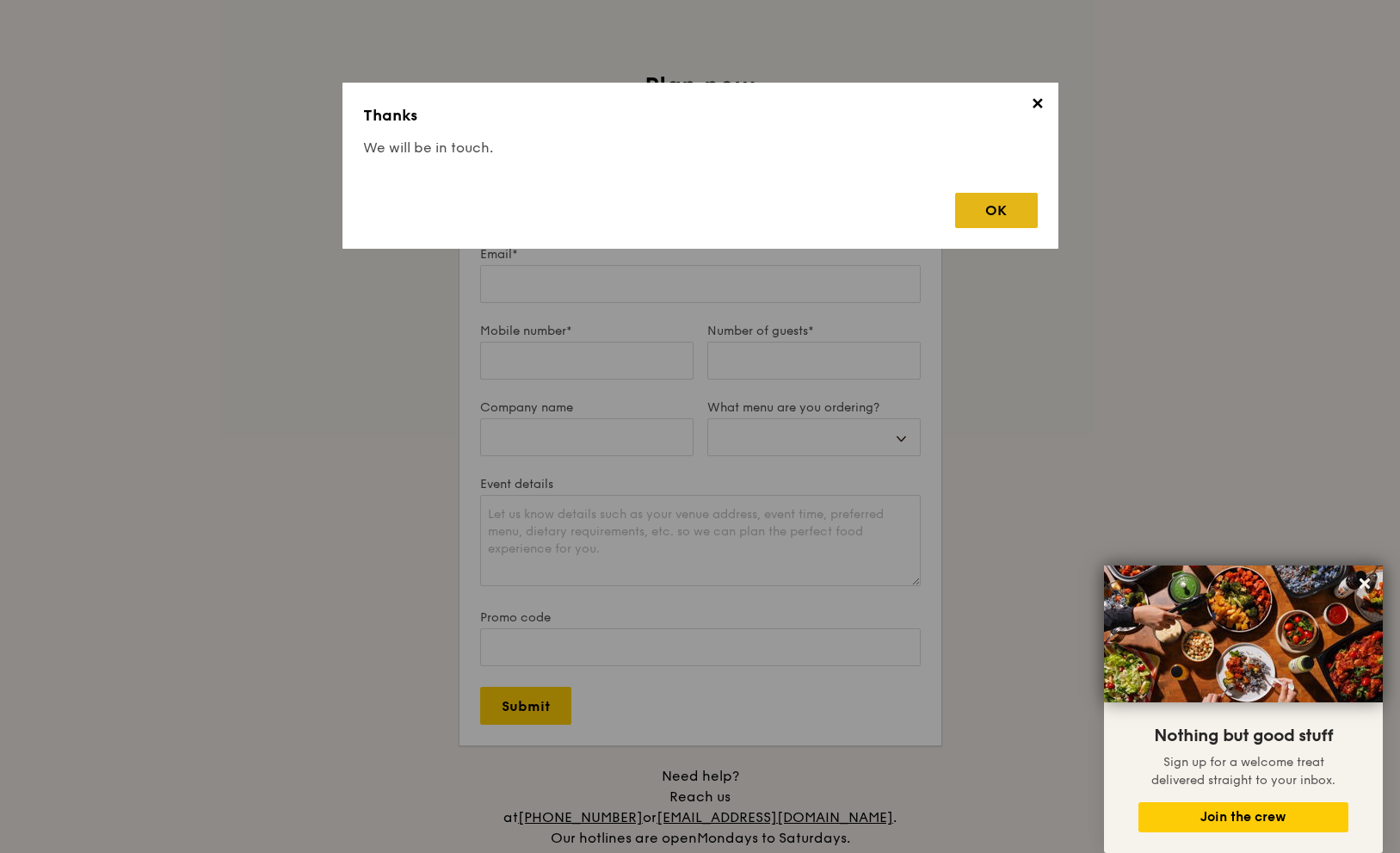
click at [983, 211] on div "OK" at bounding box center [996, 211] width 82 height 35
